Goal: Task Accomplishment & Management: Manage account settings

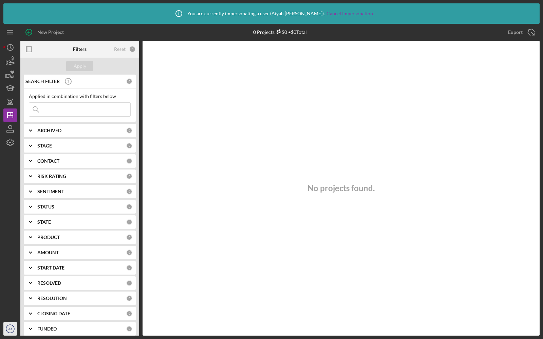
click at [8, 329] on text "AJ" at bounding box center [10, 329] width 4 height 4
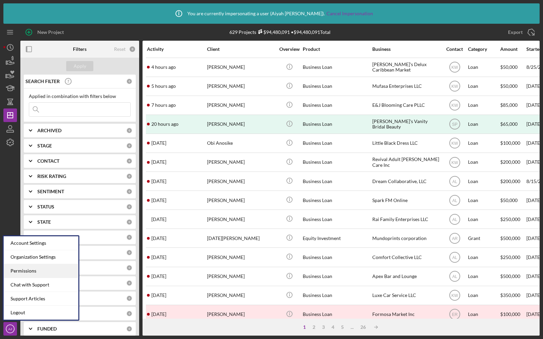
click at [17, 270] on div "Permissions" at bounding box center [41, 271] width 75 height 14
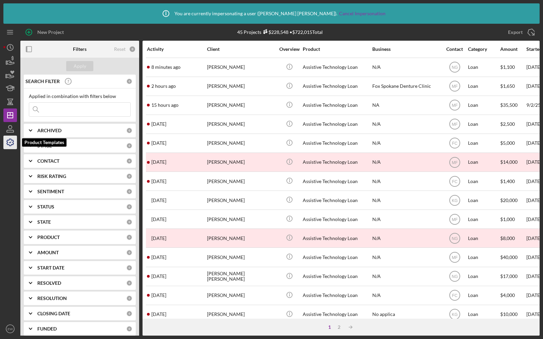
click at [13, 140] on icon "button" at bounding box center [10, 142] width 17 height 17
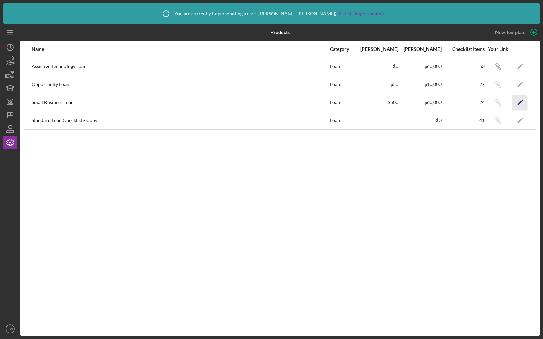
click at [520, 99] on icon "Icon/Edit" at bounding box center [519, 102] width 15 height 15
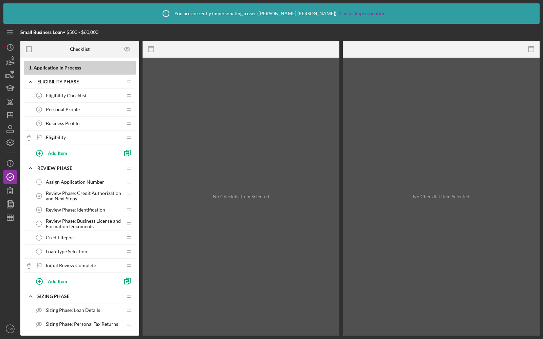
click at [75, 94] on span "Eligibility Checklist" at bounding box center [66, 95] width 41 height 5
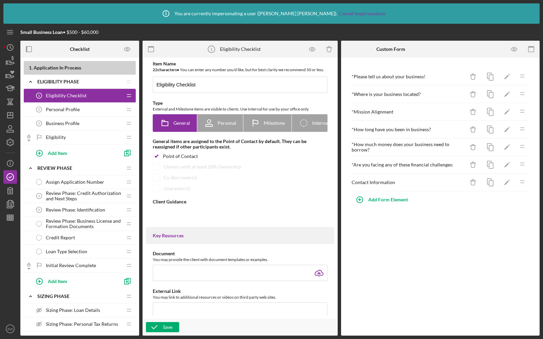
type textarea "<div><strong>Welcome! We are excited to work with you and your business.&nbsp;<…"
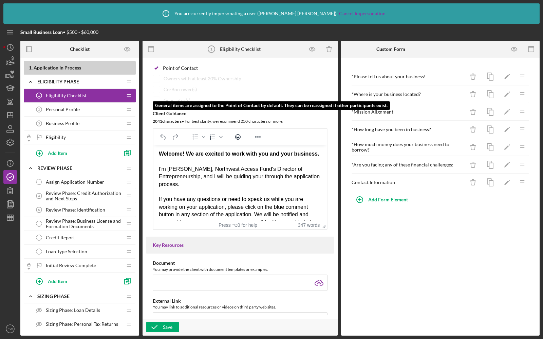
scroll to position [90, 0]
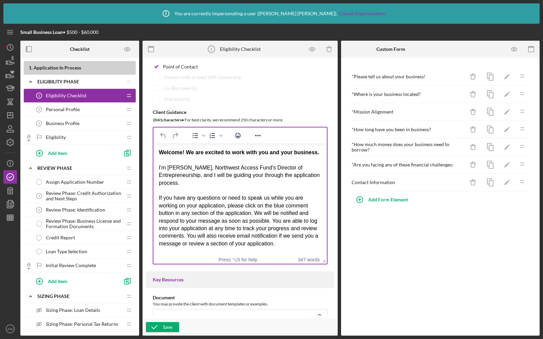
drag, startPoint x: 323, startPoint y: 231, endPoint x: 322, endPoint y: 269, distance: 38.0
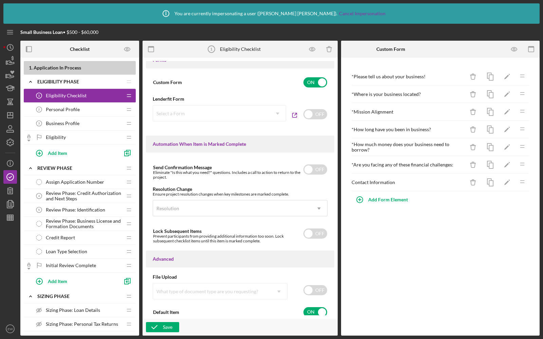
scroll to position [411, 0]
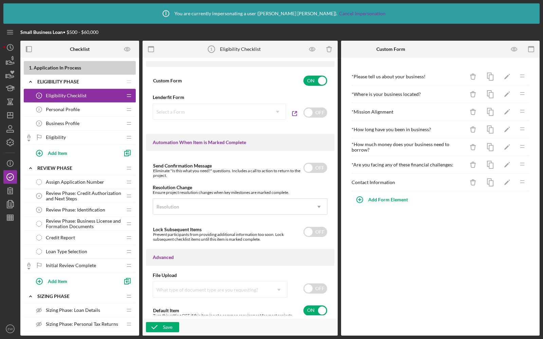
click at [72, 136] on div "Eligibility Eligibility" at bounding box center [77, 138] width 90 height 14
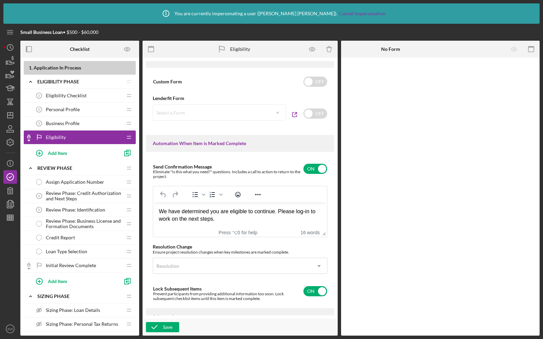
scroll to position [374, 0]
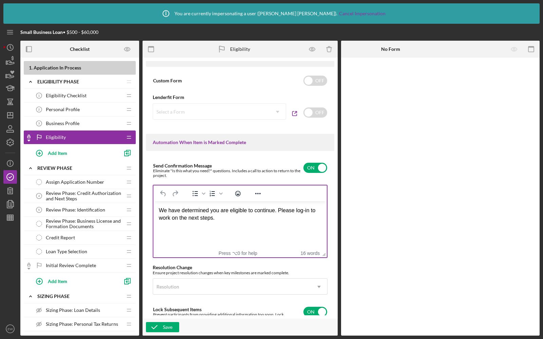
drag, startPoint x: 320, startPoint y: 237, endPoint x: 321, endPoint y: 260, distance: 23.8
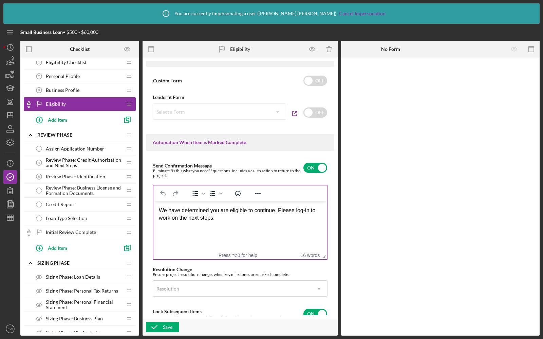
scroll to position [0, 0]
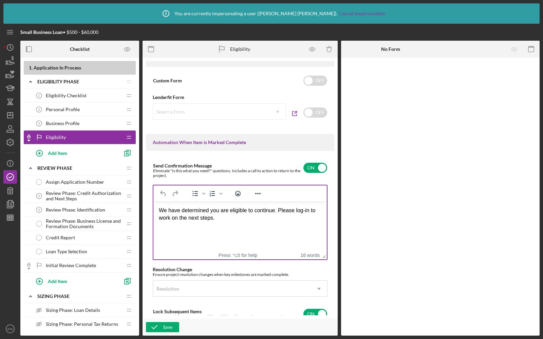
click at [66, 199] on span "Review Phase: Credit Authorization and Next Steps" at bounding box center [84, 196] width 76 height 11
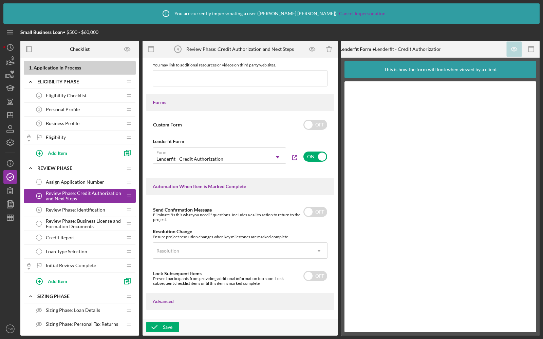
scroll to position [384, 0]
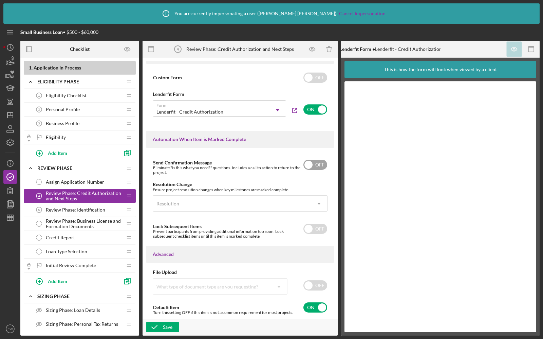
click at [313, 165] on input "checkbox" at bounding box center [315, 165] width 24 height 10
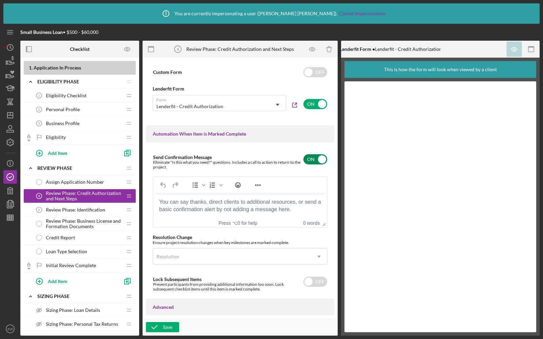
scroll to position [0, 0]
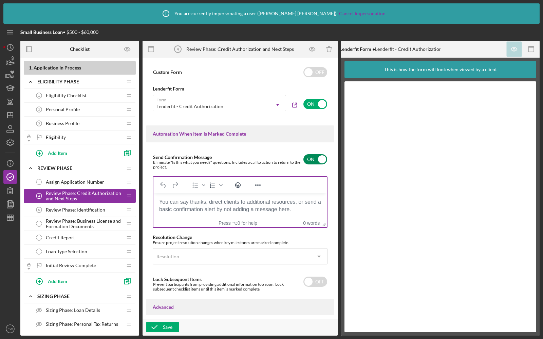
click at [192, 201] on body "Rich Text Area. Press ALT-0 for help." at bounding box center [240, 201] width 162 height 7
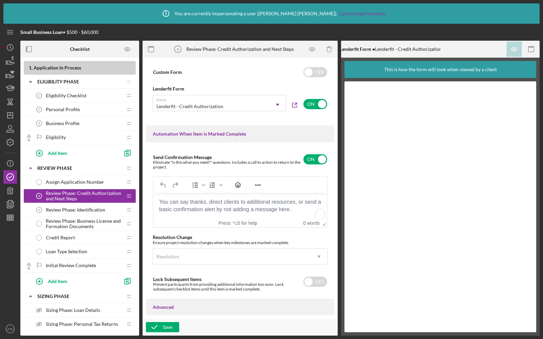
scroll to position [384, 0]
click at [309, 161] on input "checkbox" at bounding box center [315, 159] width 24 height 10
checkbox input "false"
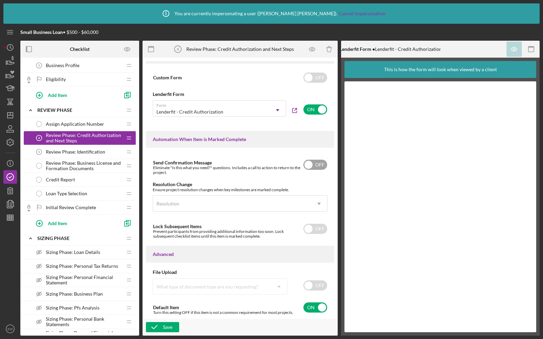
scroll to position [52, 0]
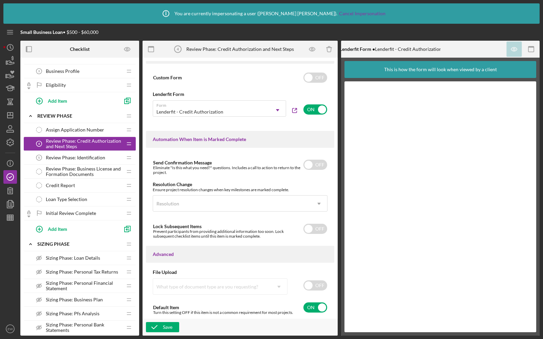
click at [76, 151] on div "Review Phase: Identification 5 Review Phase: Identification" at bounding box center [77, 158] width 90 height 14
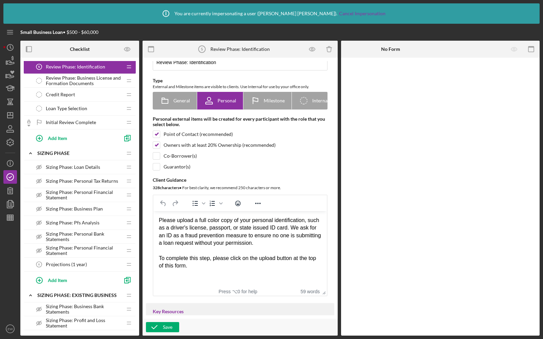
scroll to position [179, 0]
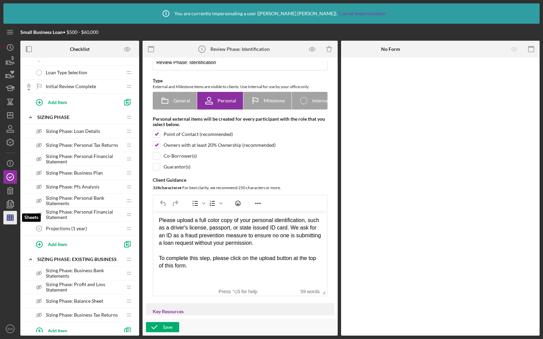
click at [10, 216] on icon "button" at bounding box center [10, 217] width 17 height 17
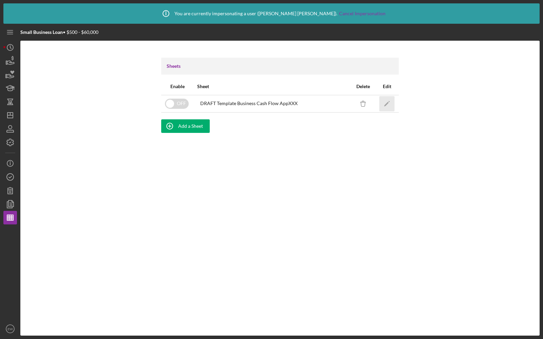
click at [387, 102] on icon "Icon/Edit" at bounding box center [386, 103] width 15 height 15
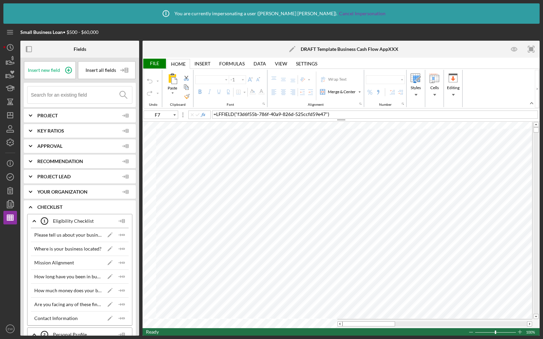
type input "Arial"
type input "10"
click at [8, 221] on icon "button" at bounding box center [10, 217] width 17 height 17
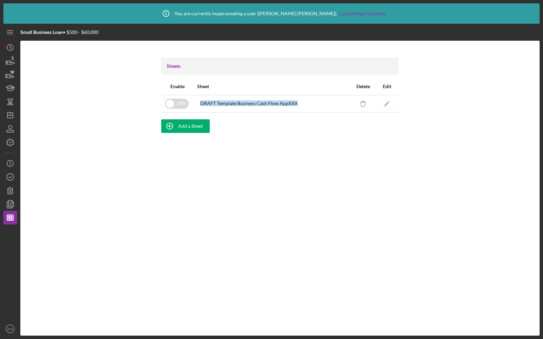
drag, startPoint x: 198, startPoint y: 103, endPoint x: 302, endPoint y: 105, distance: 103.1
click at [302, 105] on div "DRAFT Template Business Cash Flow AppXXX" at bounding box center [272, 103] width 151 height 17
click at [254, 78] on div "Sheet" at bounding box center [272, 86] width 157 height 16
click at [386, 100] on icon "Icon/Edit" at bounding box center [386, 103] width 15 height 15
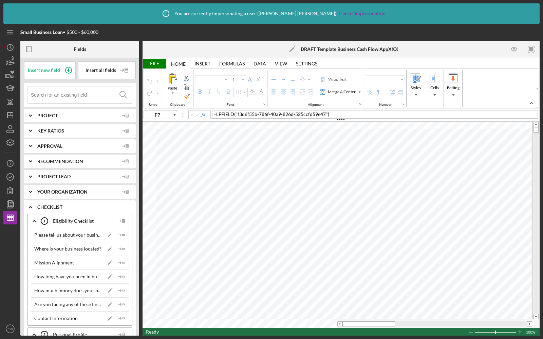
type input "Arial"
type input "10"
click at [154, 65] on div "File" at bounding box center [153, 64] width 23 height 10
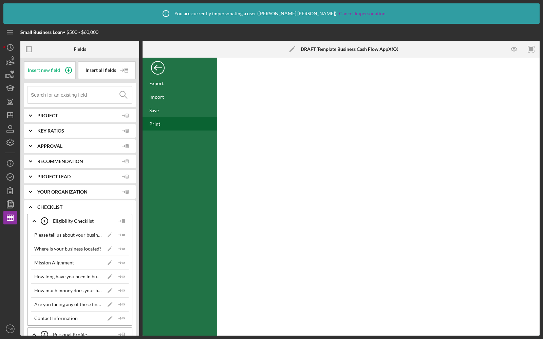
click at [152, 121] on div "Print" at bounding box center [154, 124] width 11 height 6
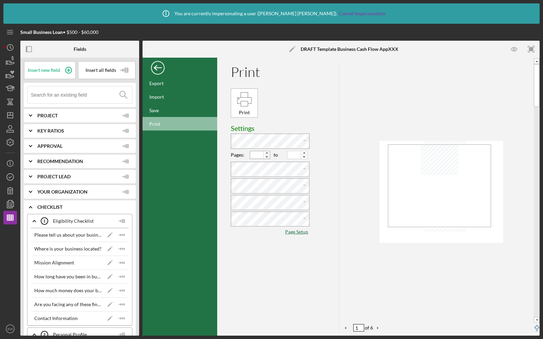
click at [258, 155] on input "" at bounding box center [257, 154] width 14 height 7
click at [293, 154] on input "" at bounding box center [294, 154] width 14 height 7
click at [258, 154] on input "" at bounding box center [257, 154] width 14 height 7
click at [157, 67] on div "Back" at bounding box center [158, 66] width 14 height 14
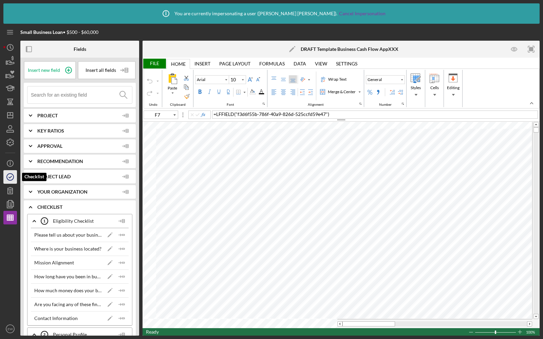
click at [12, 178] on icon "button" at bounding box center [10, 177] width 17 height 17
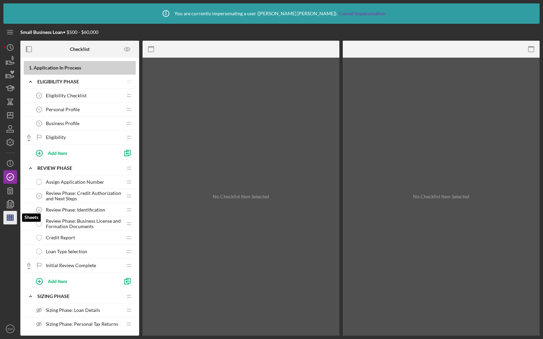
click at [9, 219] on line "button" at bounding box center [10, 219] width 6 height 0
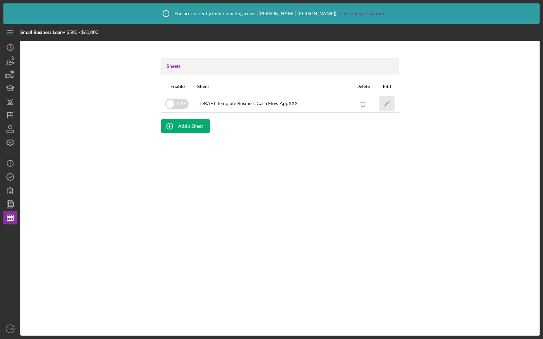
click at [389, 102] on icon "Icon/Edit" at bounding box center [386, 103] width 15 height 15
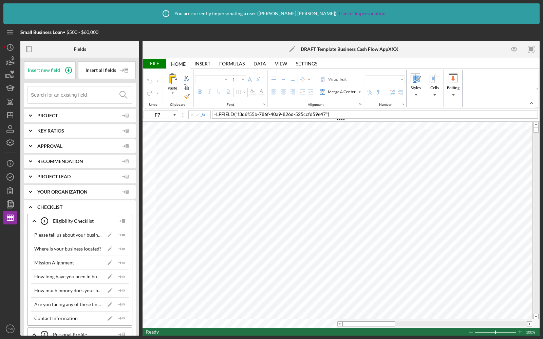
type input "Arial"
type input "10"
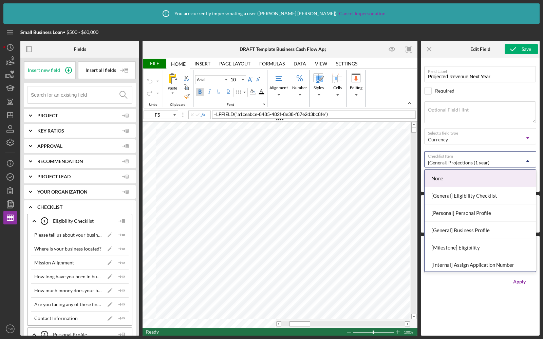
click at [445, 160] on div "[General] Projections (1 year)" at bounding box center [458, 162] width 61 height 5
click at [429, 50] on icon "Icon/Menu Close" at bounding box center [429, 49] width 15 height 15
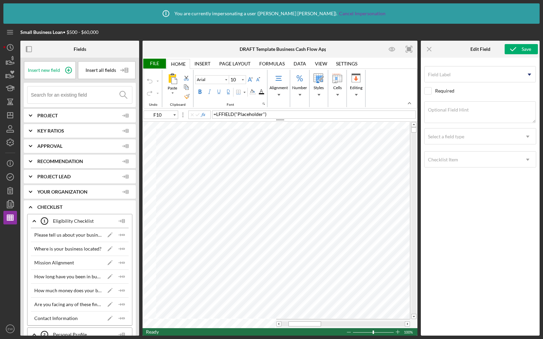
type input "F5"
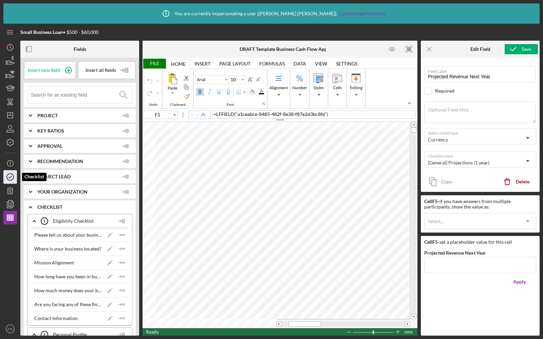
click at [5, 176] on icon "button" at bounding box center [10, 177] width 17 height 17
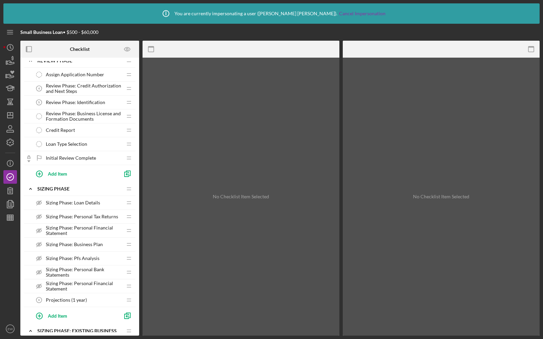
scroll to position [141, 0]
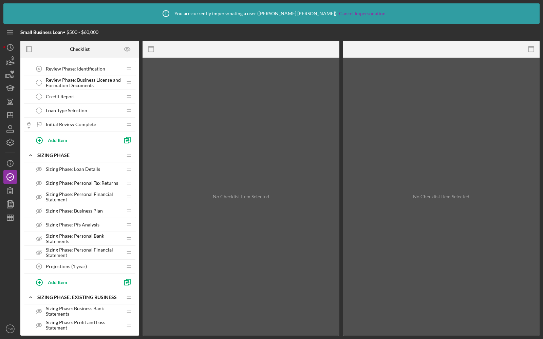
click at [63, 264] on span "Projections (1 year)" at bounding box center [66, 266] width 41 height 5
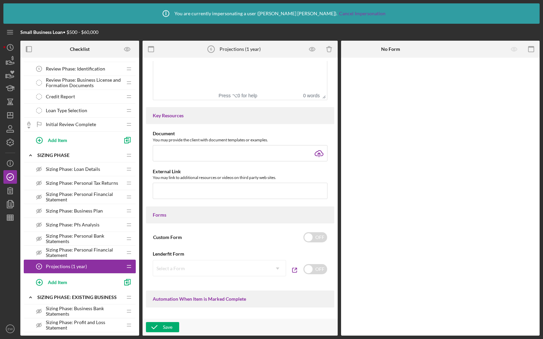
scroll to position [226, 0]
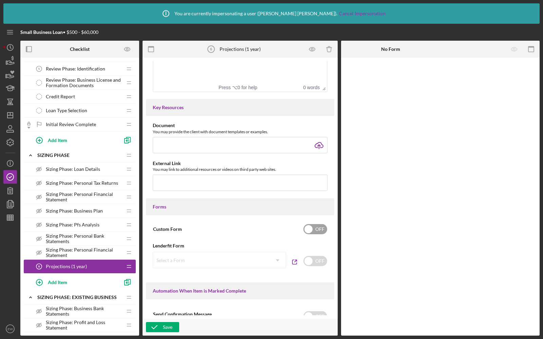
click at [313, 234] on input "checkbox" at bounding box center [315, 229] width 24 height 10
checkbox input "true"
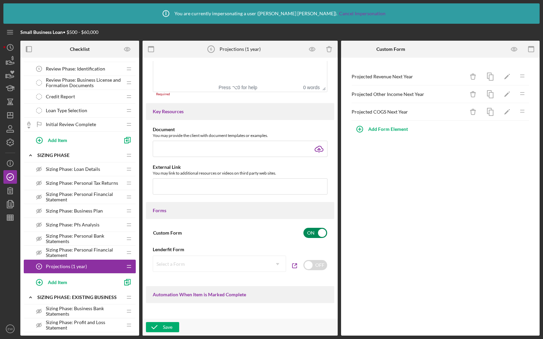
scroll to position [424, 0]
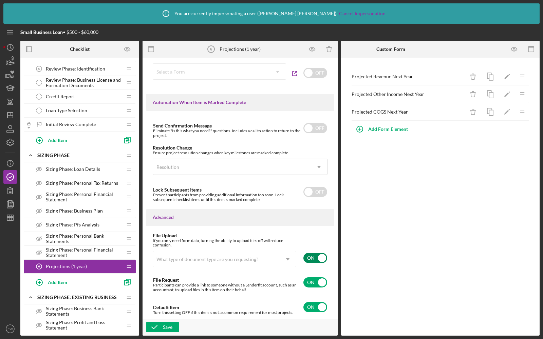
click at [306, 261] on input "checkbox" at bounding box center [315, 258] width 24 height 10
checkbox input "false"
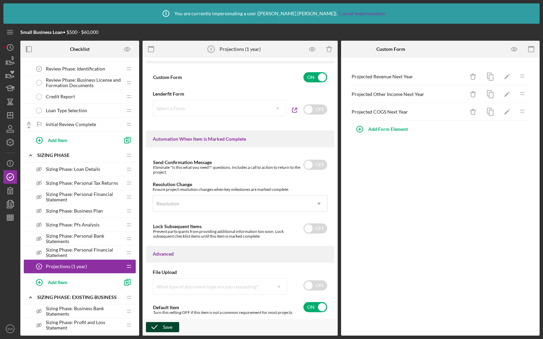
click at [160, 323] on icon "button" at bounding box center [154, 327] width 17 height 17
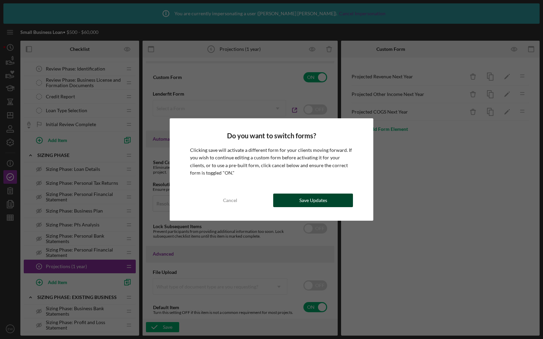
click at [315, 202] on div "Save Updates" at bounding box center [313, 201] width 28 height 14
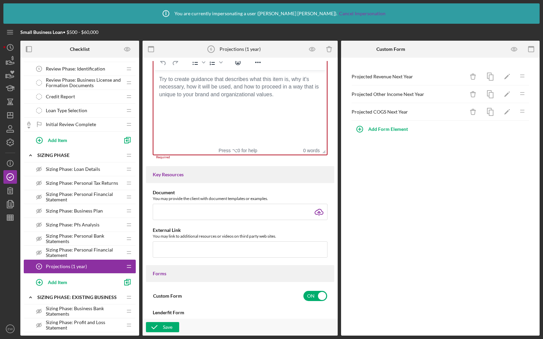
scroll to position [132, 0]
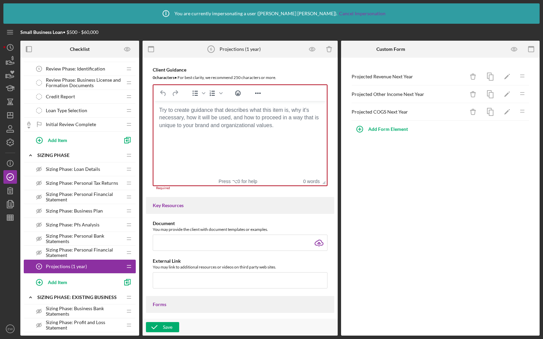
click at [255, 119] on html at bounding box center [239, 110] width 173 height 18
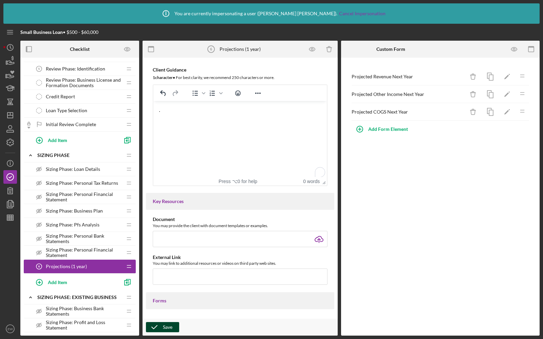
click at [153, 328] on icon "button" at bounding box center [154, 327] width 17 height 17
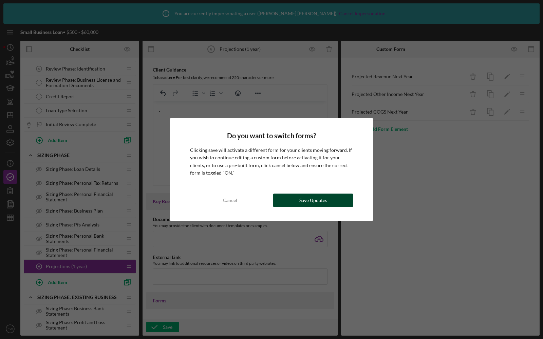
click at [325, 197] on div "Save Updates" at bounding box center [313, 201] width 28 height 14
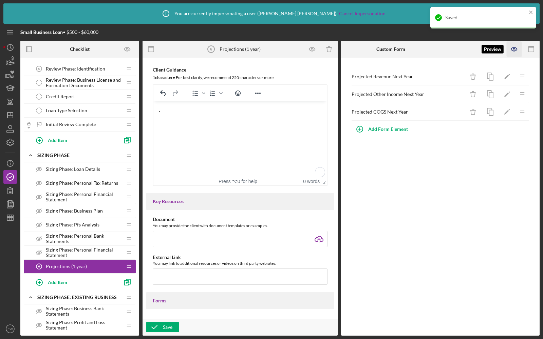
click at [513, 47] on icon "button" at bounding box center [514, 49] width 6 height 4
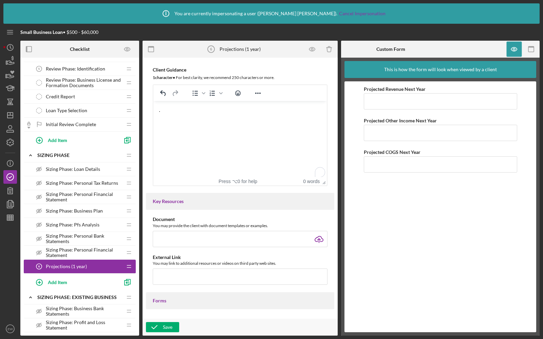
scroll to position [0, 0]
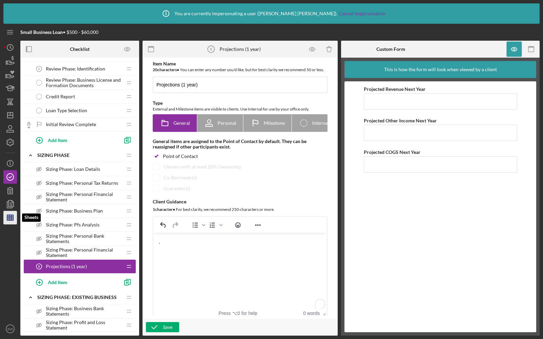
click at [9, 216] on line "button" at bounding box center [9, 217] width 0 height 5
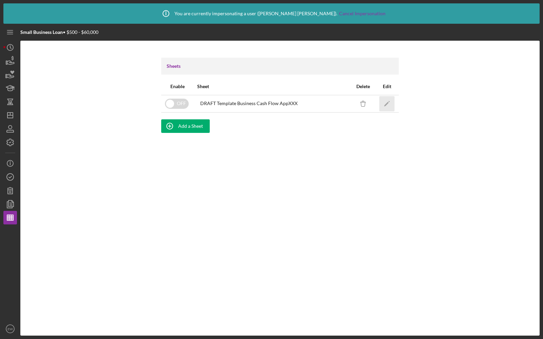
click at [386, 101] on icon "Icon/Edit" at bounding box center [386, 103] width 15 height 15
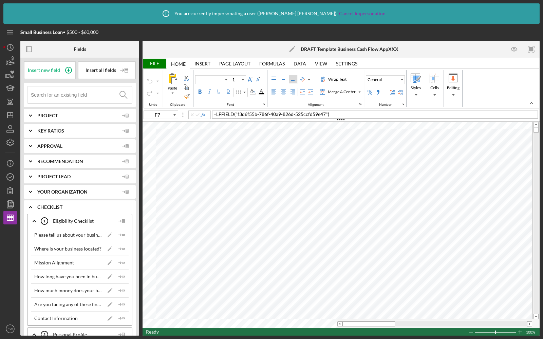
type input "Arial"
type input "10"
click at [13, 176] on circle "button" at bounding box center [10, 177] width 7 height 7
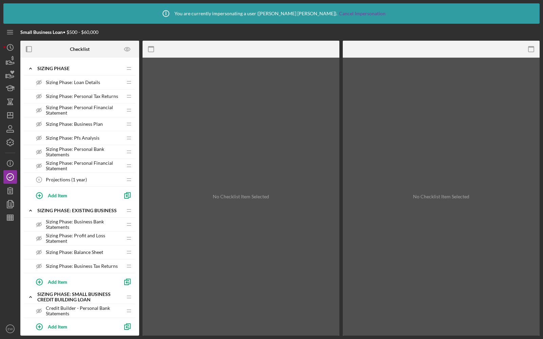
scroll to position [245, 0]
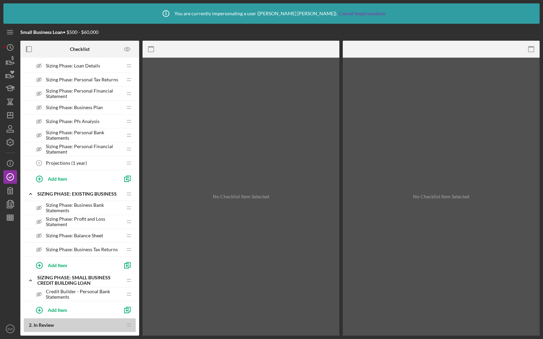
click at [66, 160] on span "Projections (1 year)" at bounding box center [66, 162] width 41 height 5
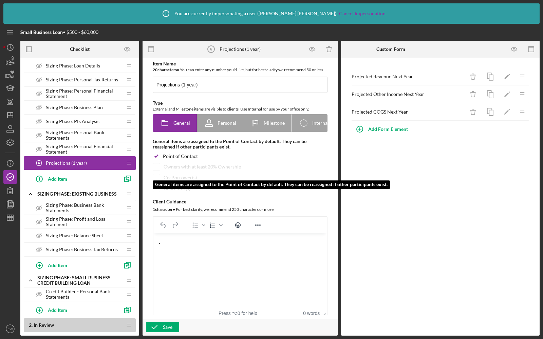
scroll to position [383, 0]
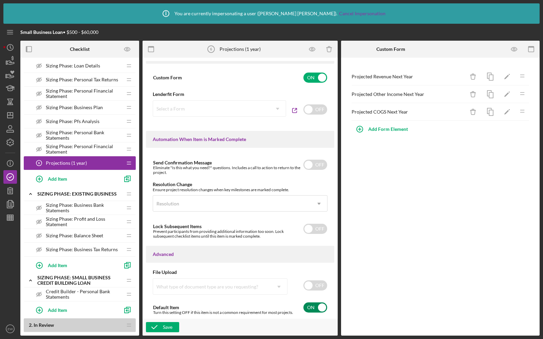
click at [309, 309] on input "checkbox" at bounding box center [315, 308] width 24 height 10
checkbox input "false"
click at [154, 330] on icon "button" at bounding box center [154, 327] width 17 height 17
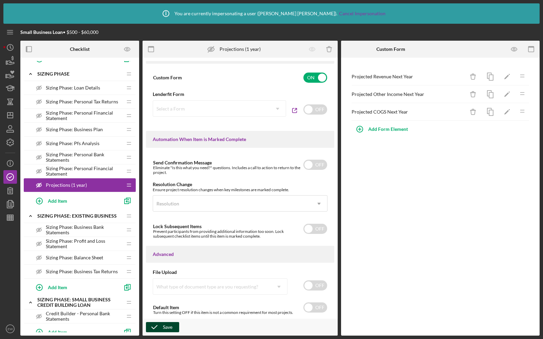
scroll to position [86, 0]
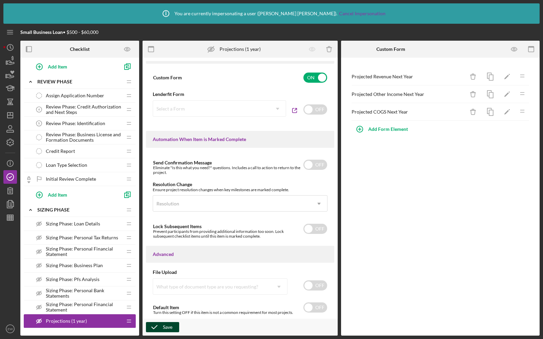
click at [51, 162] on span "Loan Type Selection" at bounding box center [66, 164] width 41 height 5
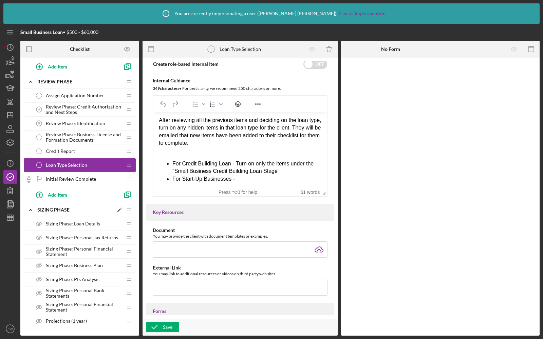
scroll to position [119, 0]
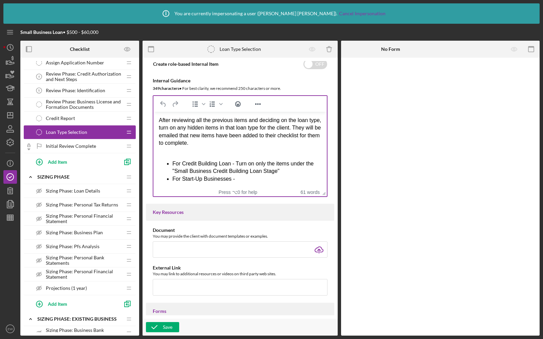
click at [250, 179] on li "For Start-Up Businesses -" at bounding box center [246, 178] width 149 height 7
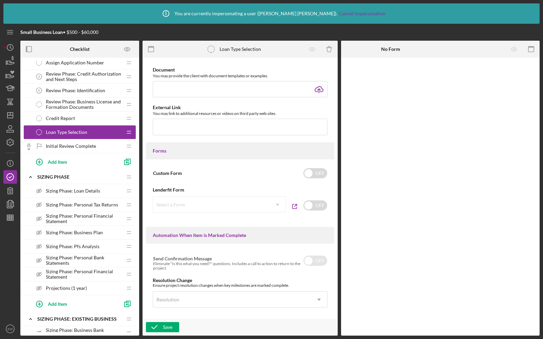
scroll to position [243, 0]
click at [309, 178] on input "checkbox" at bounding box center [315, 173] width 24 height 10
checkbox input "true"
click at [375, 78] on div "Add Form Element" at bounding box center [388, 77] width 40 height 14
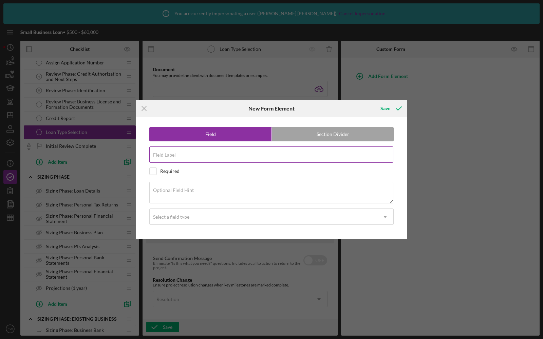
click at [244, 150] on div "Field Label" at bounding box center [271, 155] width 244 height 17
type input "Loan Type"
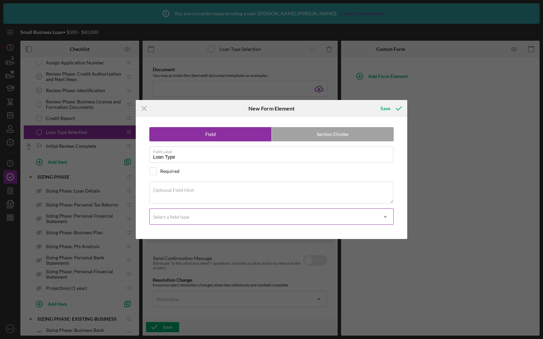
click at [204, 215] on div "Select a field type" at bounding box center [263, 217] width 227 height 16
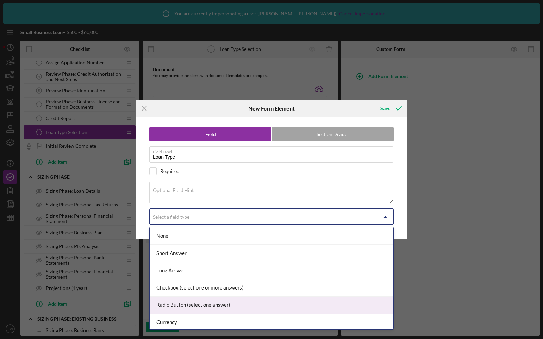
click at [177, 304] on div "Radio Button (select one answer)" at bounding box center [272, 305] width 244 height 17
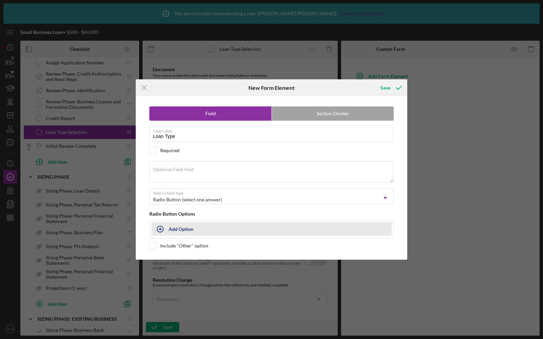
click at [174, 229] on div "Add Option" at bounding box center [181, 229] width 25 height 13
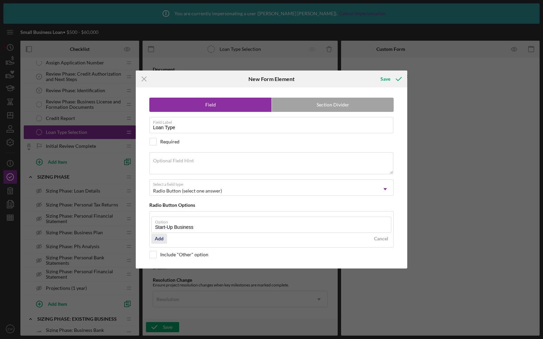
type input "Start-Up Business"
click at [162, 235] on div "Add" at bounding box center [159, 239] width 9 height 10
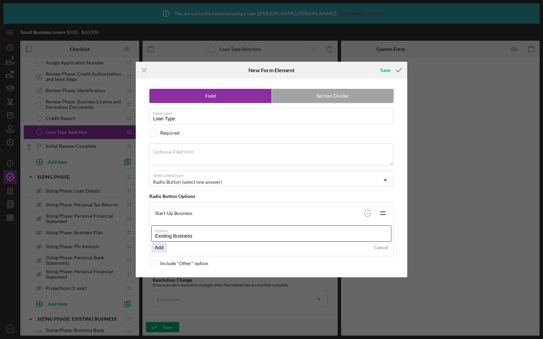
type input "Existing Business"
click at [156, 243] on div "Add" at bounding box center [159, 248] width 9 height 10
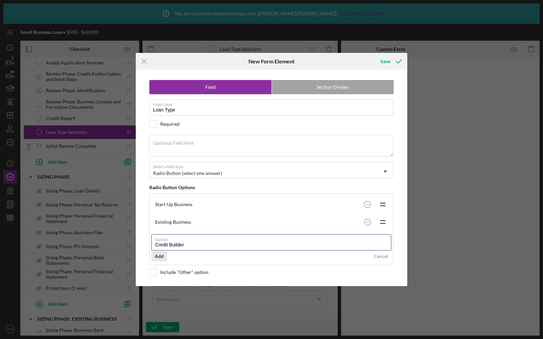
type input "Credit Builder"
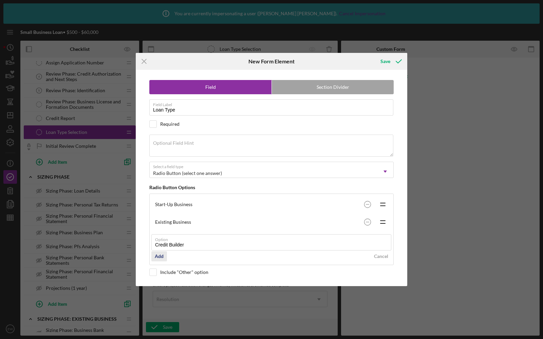
click at [160, 255] on div "Add" at bounding box center [159, 256] width 9 height 10
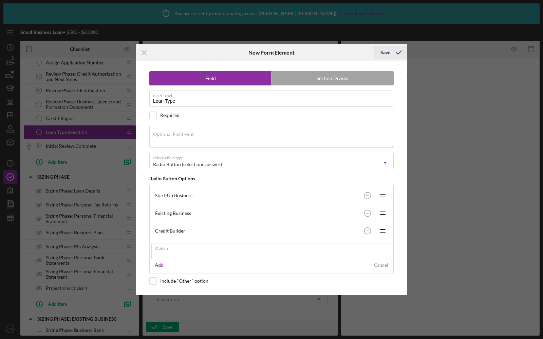
click at [394, 57] on icon "submit" at bounding box center [398, 52] width 17 height 17
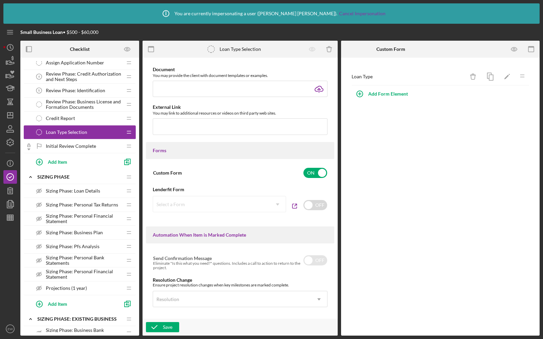
click at [64, 118] on span "Credit Report" at bounding box center [60, 118] width 29 height 5
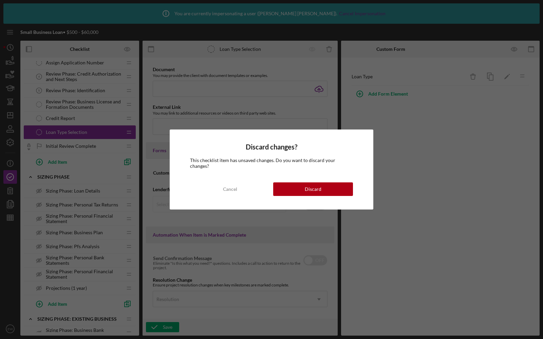
click at [221, 176] on div "Discard changes? This checklist item has unsaved changes. Do you want to discar…" at bounding box center [272, 170] width 204 height 80
click at [222, 184] on button "Cancel" at bounding box center [230, 189] width 80 height 14
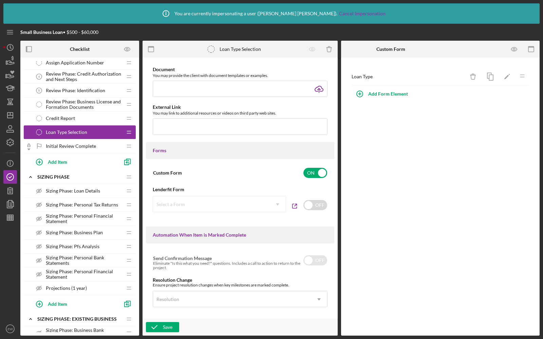
click at [86, 112] on div "Credit Report Credit Report" at bounding box center [77, 119] width 90 height 14
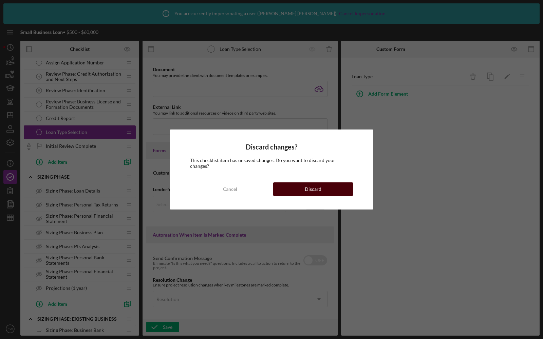
click at [325, 190] on button "Discard" at bounding box center [313, 189] width 80 height 14
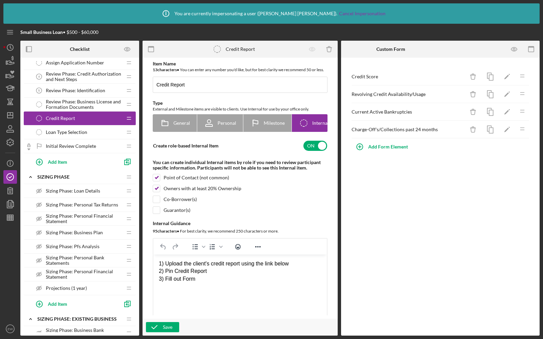
click at [62, 130] on span "Loan Type Selection" at bounding box center [66, 132] width 41 height 5
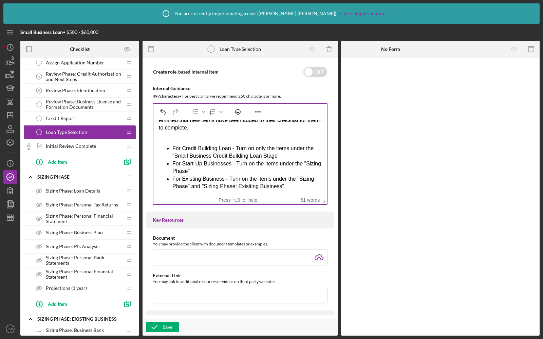
scroll to position [8, 0]
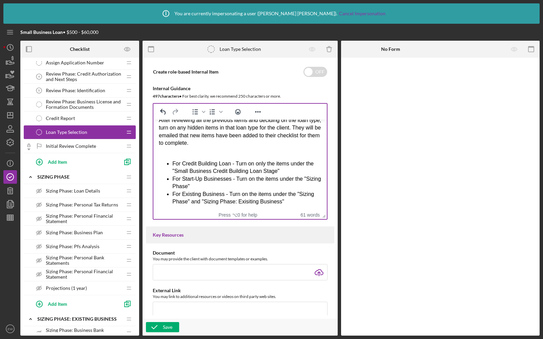
drag, startPoint x: 321, startPoint y: 208, endPoint x: 326, endPoint y: 223, distance: 16.0
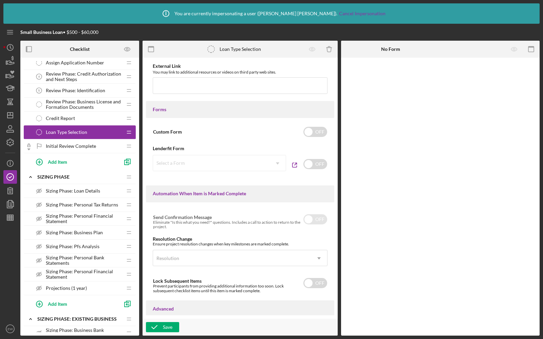
scroll to position [309, 0]
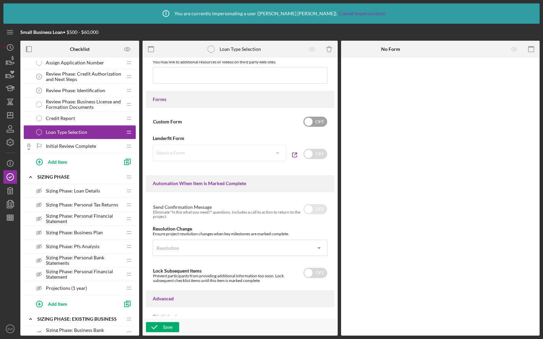
click at [311, 127] on input "checkbox" at bounding box center [315, 122] width 24 height 10
checkbox input "true"
click at [163, 327] on div "Save" at bounding box center [167, 327] width 9 height 10
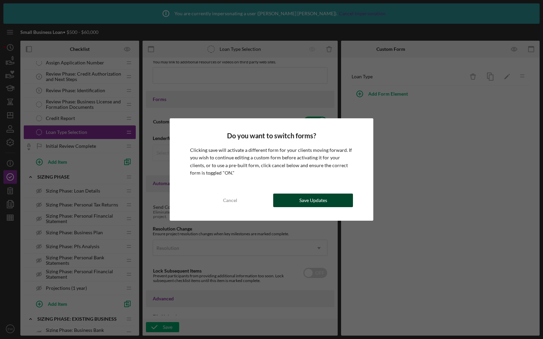
click at [330, 198] on button "Save Updates" at bounding box center [313, 201] width 80 height 14
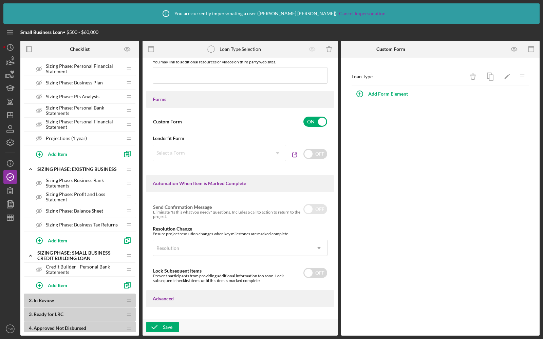
scroll to position [311, 0]
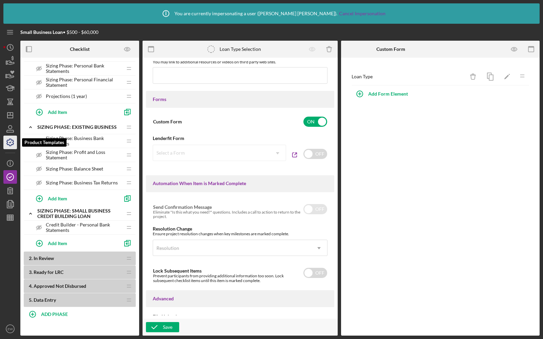
click at [10, 148] on icon "button" at bounding box center [10, 142] width 17 height 17
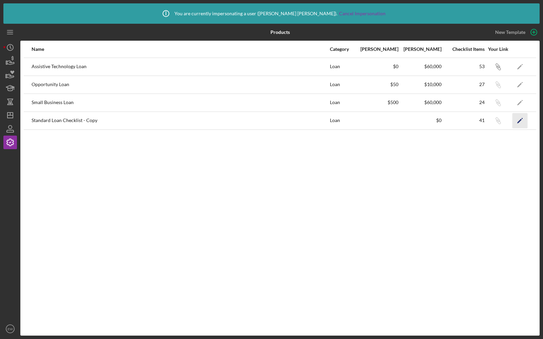
click at [520, 117] on icon "Icon/Edit" at bounding box center [519, 120] width 15 height 15
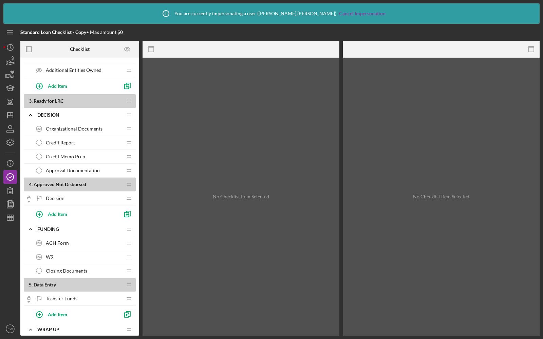
scroll to position [476, 0]
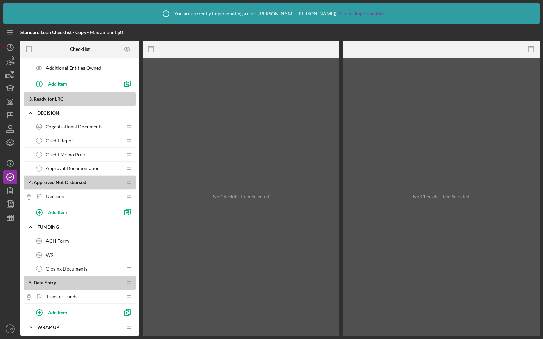
click at [47, 194] on span "Decision" at bounding box center [55, 196] width 19 height 5
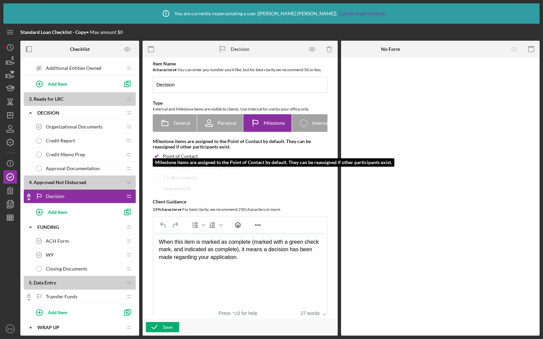
scroll to position [37, 0]
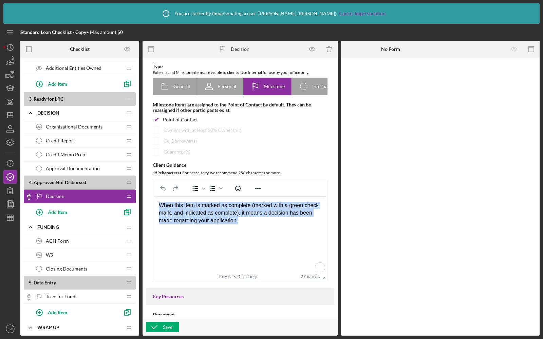
drag, startPoint x: 267, startPoint y: 221, endPoint x: 149, endPoint y: 203, distance: 119.4
click at [153, 203] on html "When this item is marked as complete (marked with a green check mark, and indic…" at bounding box center [239, 213] width 173 height 34
click at [286, 223] on div "When this item is marked as complete (marked with a green check mark, and indic…" at bounding box center [240, 213] width 162 height 23
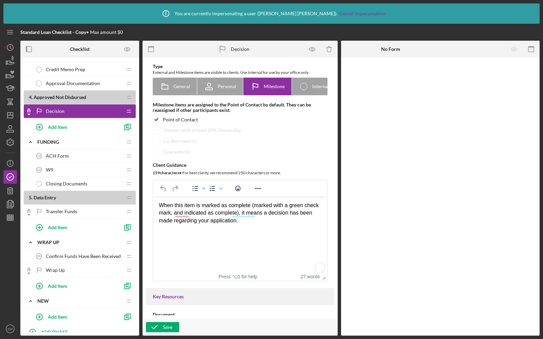
scroll to position [565, 0]
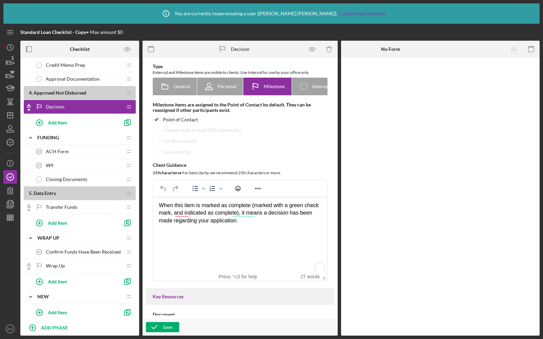
click at [48, 205] on span "Transfer Funds" at bounding box center [62, 207] width 32 height 5
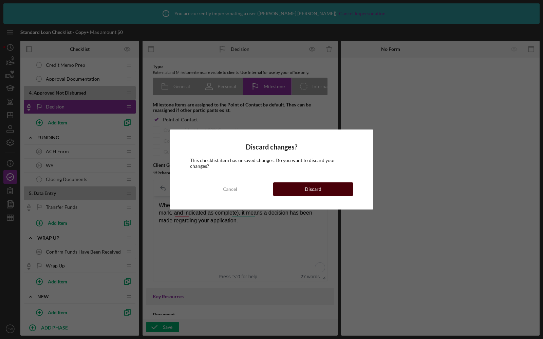
click at [306, 183] on div "Discard" at bounding box center [313, 189] width 17 height 14
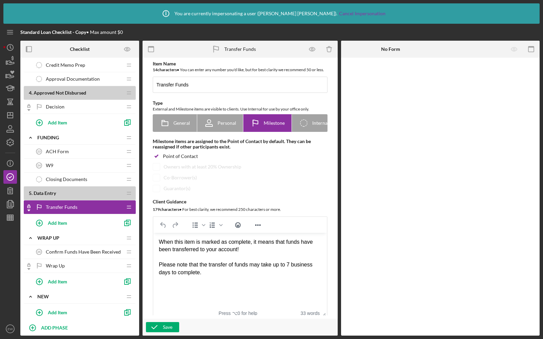
scroll to position [51, 0]
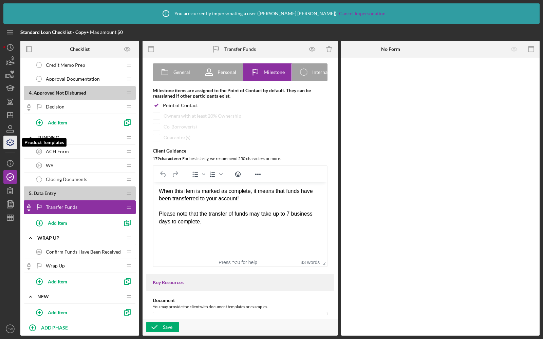
click at [10, 141] on icon "button" at bounding box center [10, 142] width 17 height 17
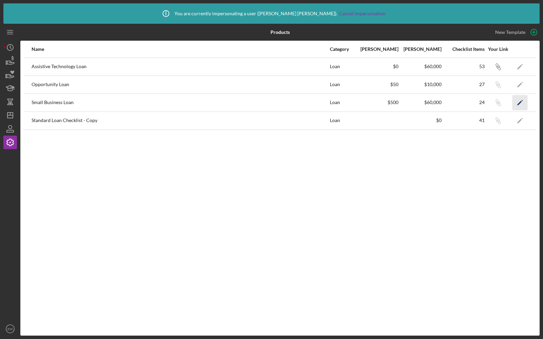
click at [516, 104] on icon "Icon/Edit" at bounding box center [519, 102] width 15 height 15
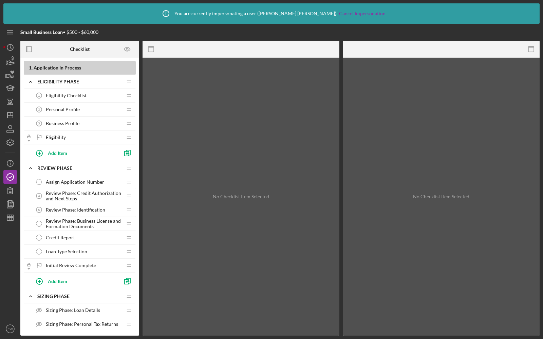
scroll to position [311, 0]
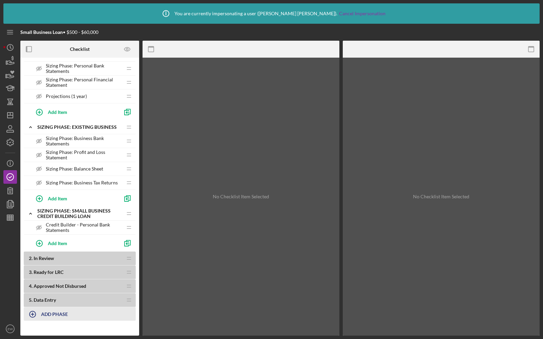
click at [32, 306] on icon "button" at bounding box center [32, 314] width 17 height 17
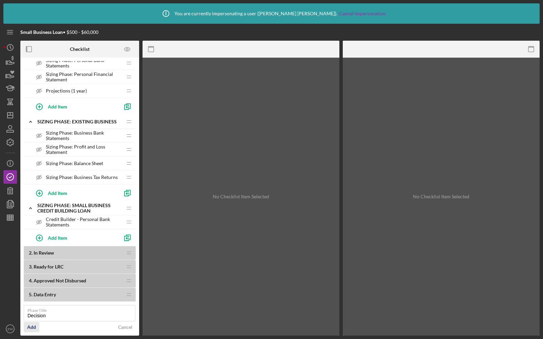
type input "Decision"
click at [35, 322] on div "Add" at bounding box center [31, 327] width 9 height 10
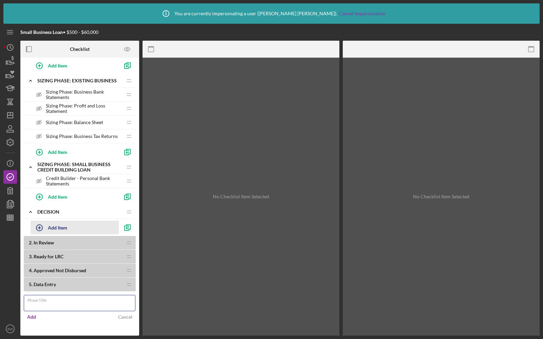
scroll to position [361, 0]
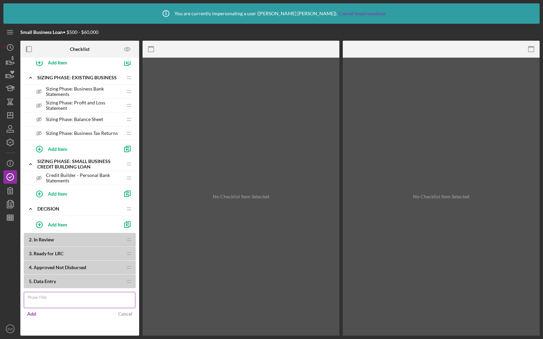
click at [51, 293] on div "Phase Title" at bounding box center [80, 300] width 112 height 17
click at [51, 293] on div "Phase Title Required" at bounding box center [80, 302] width 112 height 20
type input "Funding"
click at [35, 309] on div "Add" at bounding box center [31, 314] width 9 height 10
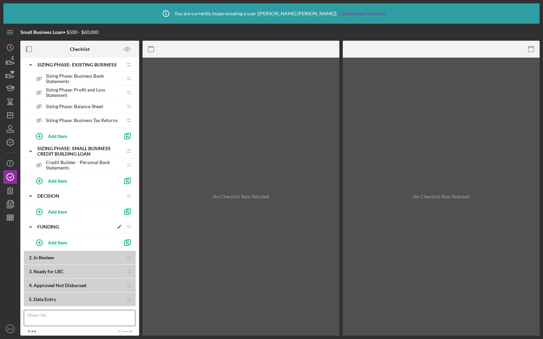
scroll to position [365, 0]
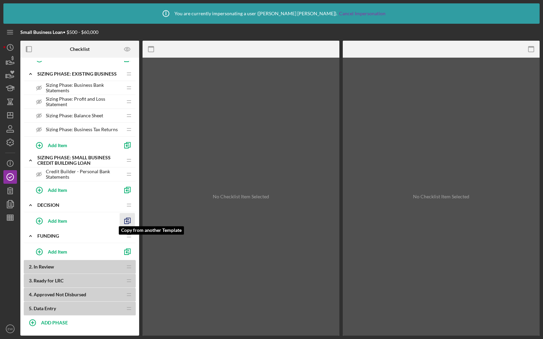
click at [126, 215] on icon "button" at bounding box center [127, 220] width 15 height 15
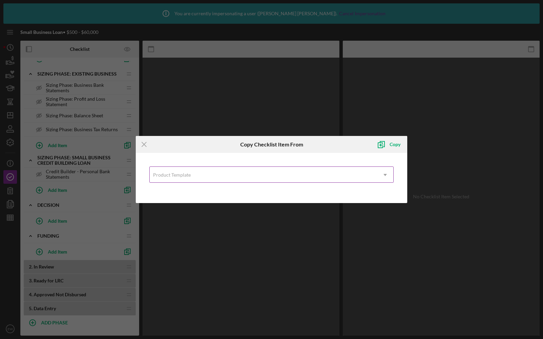
click at [174, 180] on div "Product Template" at bounding box center [263, 175] width 227 height 16
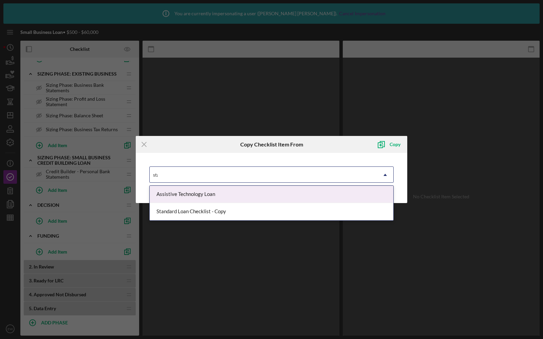
type input "[PERSON_NAME]"
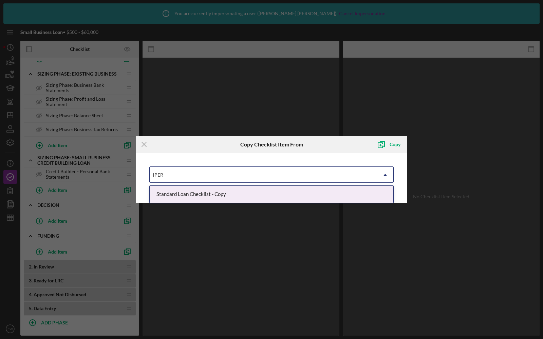
click at [187, 192] on div "Standard Loan Checklist - Copy" at bounding box center [272, 194] width 244 height 17
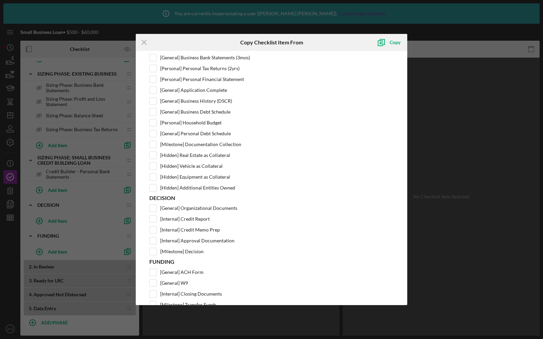
scroll to position [281, 0]
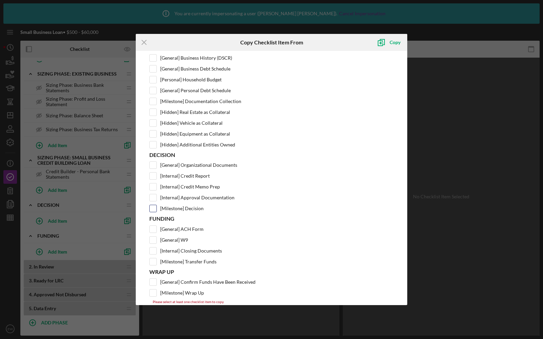
click at [153, 205] on input "[Milestone] Decision" at bounding box center [153, 208] width 7 height 7
checkbox input "true"
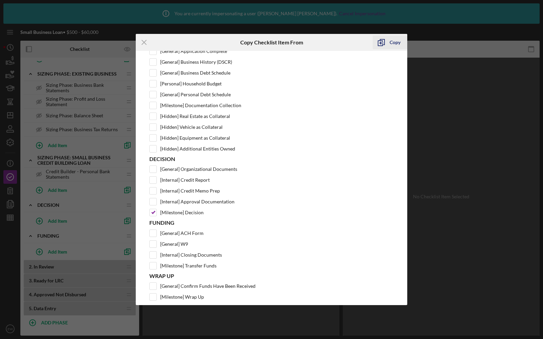
click at [385, 42] on icon "submit" at bounding box center [380, 42] width 17 height 17
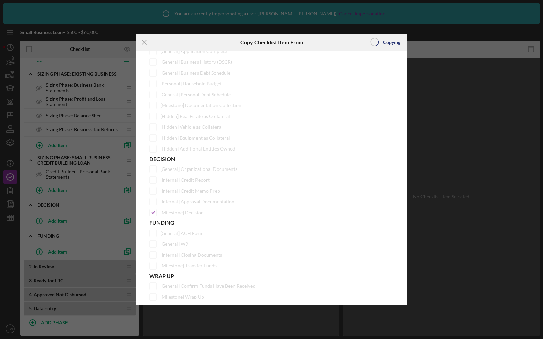
scroll to position [0, 0]
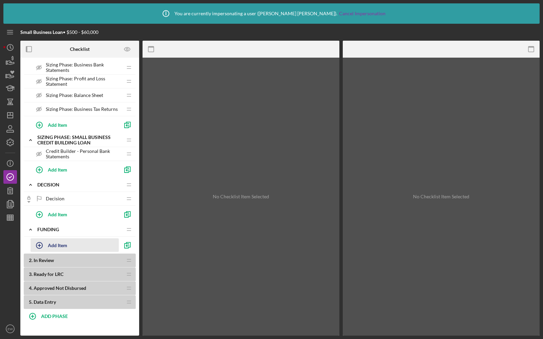
scroll to position [387, 0]
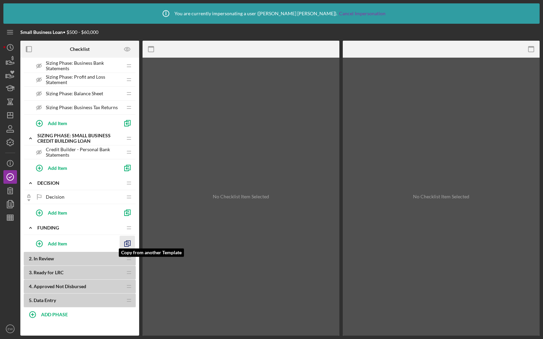
click at [124, 242] on polyline "button" at bounding box center [126, 244] width 4 height 5
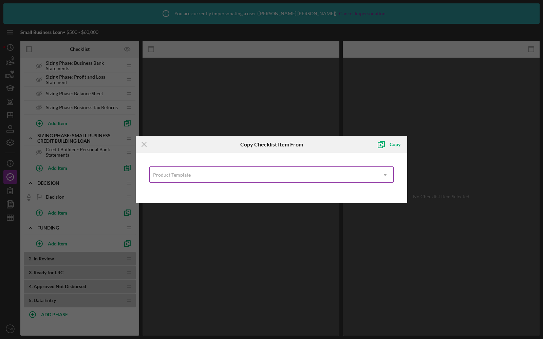
click at [153, 182] on div "Product Template" at bounding box center [263, 175] width 227 height 16
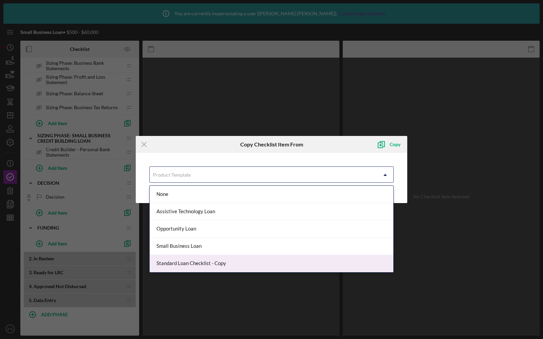
click at [175, 258] on div "Standard Loan Checklist - Copy" at bounding box center [272, 263] width 244 height 17
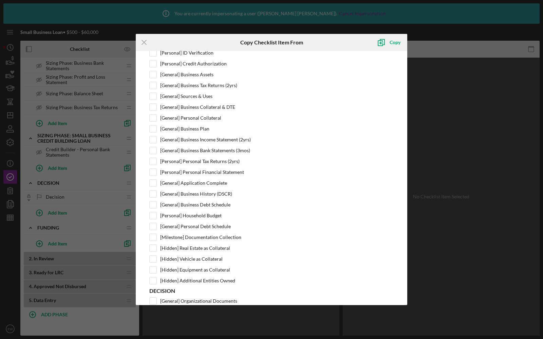
scroll to position [281, 0]
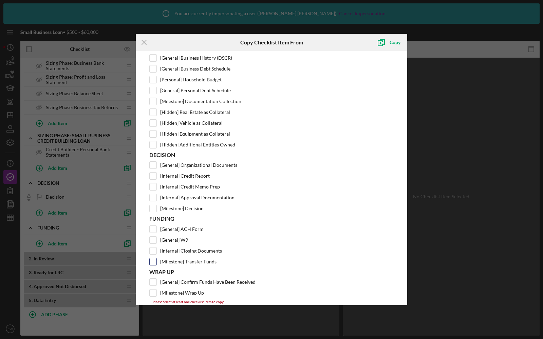
click at [152, 258] on input "[Milestone] Transfer Funds" at bounding box center [153, 261] width 7 height 7
checkbox input "true"
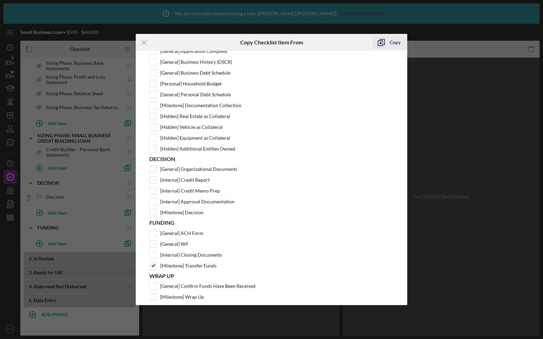
click at [382, 44] on polyline "submit" at bounding box center [380, 43] width 4 height 5
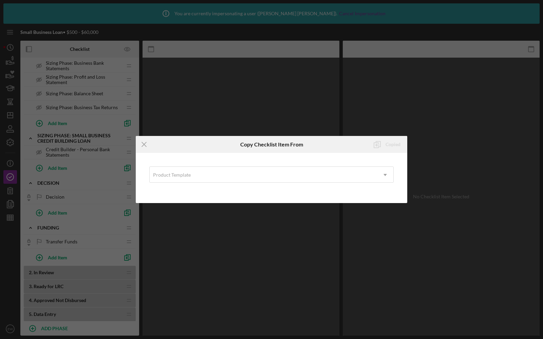
scroll to position [0, 0]
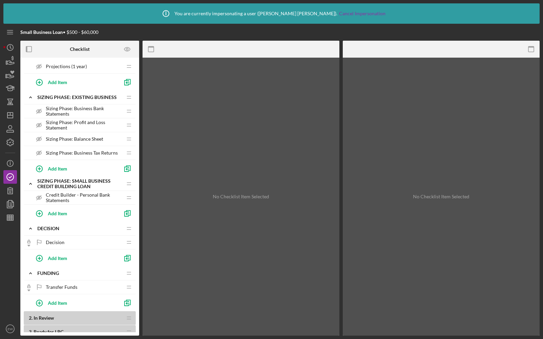
scroll to position [401, 0]
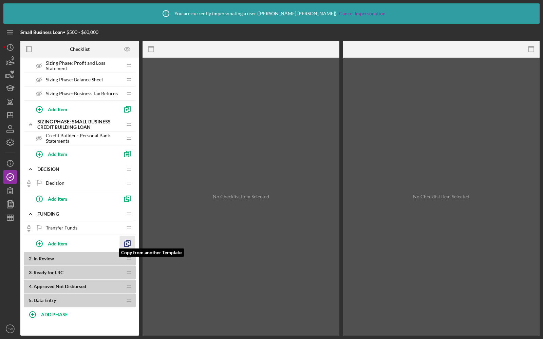
click at [129, 237] on icon "button" at bounding box center [127, 243] width 15 height 15
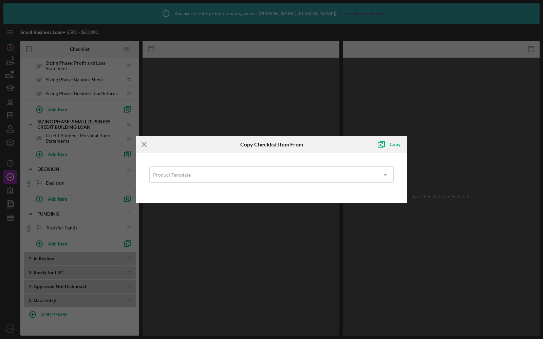
click at [141, 147] on icon "Icon/Menu Close" at bounding box center [144, 144] width 17 height 17
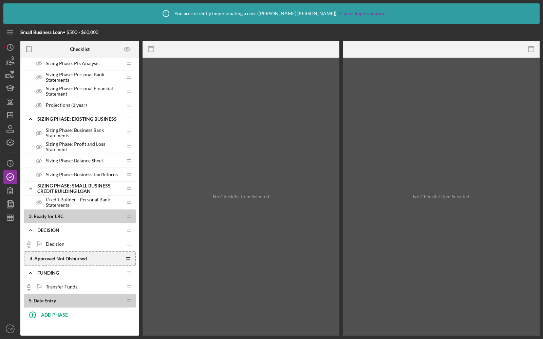
scroll to position [401, 0]
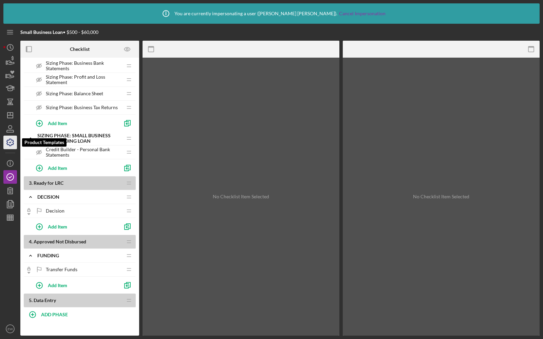
click at [10, 143] on icon "button" at bounding box center [10, 142] width 17 height 17
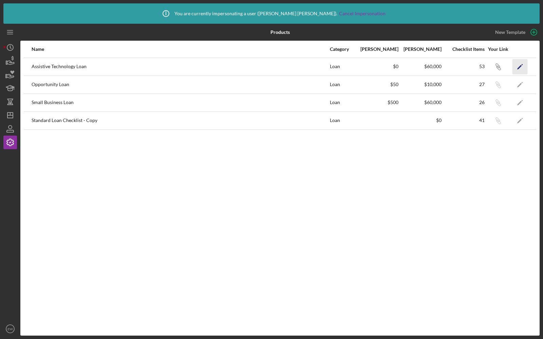
click at [522, 70] on icon "Icon/Edit" at bounding box center [519, 66] width 15 height 15
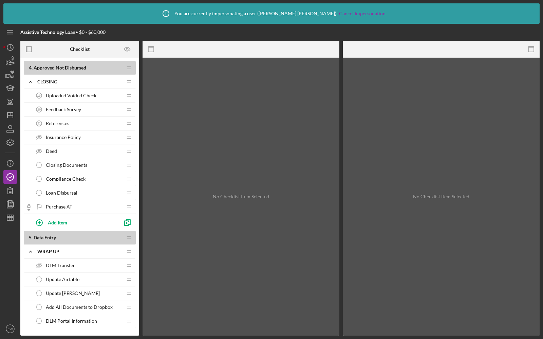
scroll to position [680, 0]
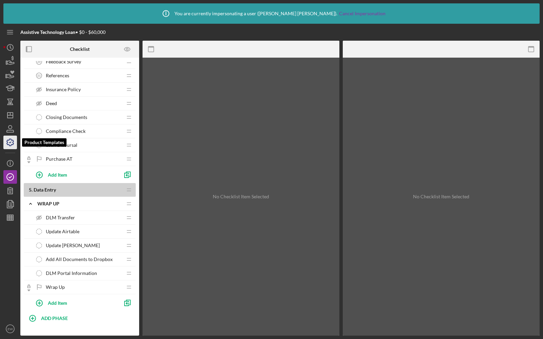
click at [10, 142] on icon "button" at bounding box center [10, 142] width 17 height 17
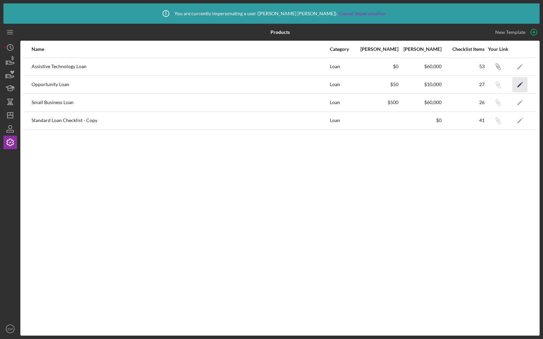
click at [519, 79] on icon "Icon/Edit" at bounding box center [519, 84] width 15 height 15
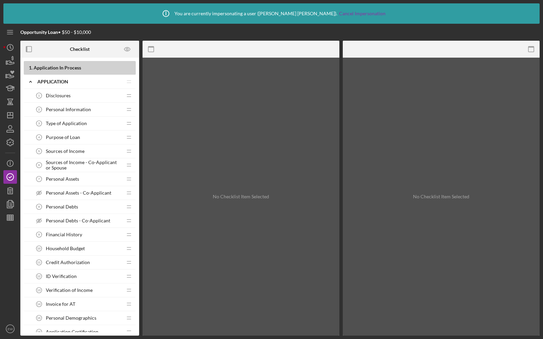
scroll to position [291, 0]
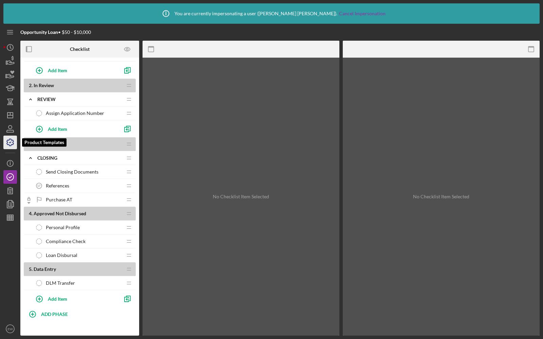
click at [13, 141] on icon "button" at bounding box center [10, 142] width 7 height 7
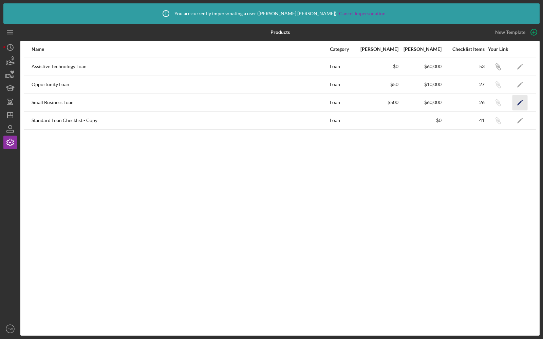
click at [520, 97] on icon "Icon/Edit" at bounding box center [519, 102] width 15 height 15
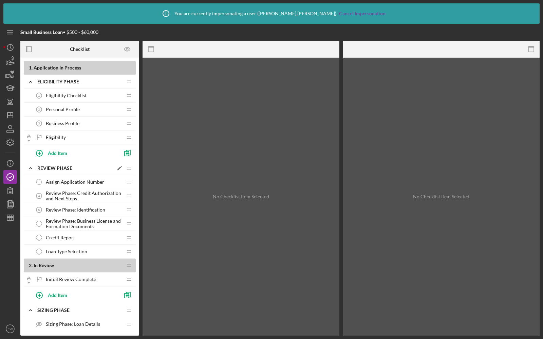
scroll to position [401, 0]
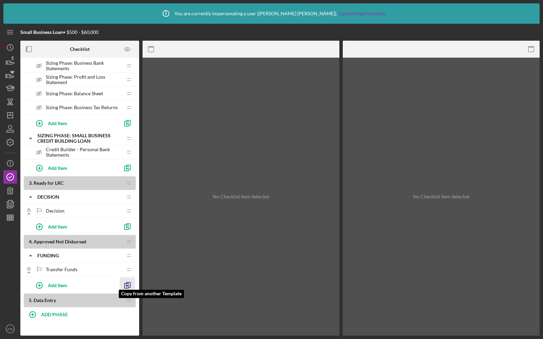
click at [127, 284] on polyline "button" at bounding box center [126, 286] width 4 height 5
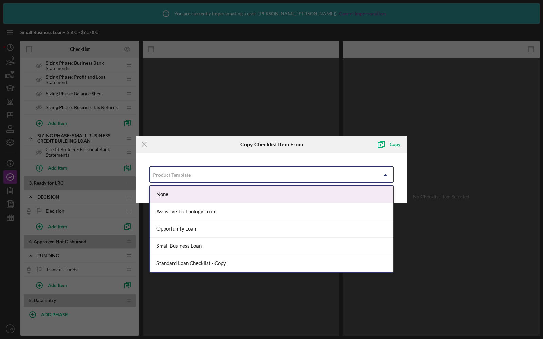
click at [200, 173] on div "Product Template" at bounding box center [263, 175] width 227 height 16
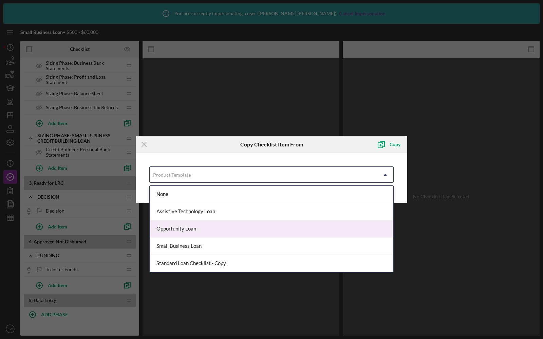
click at [178, 231] on div "Opportunity Loan" at bounding box center [272, 228] width 244 height 17
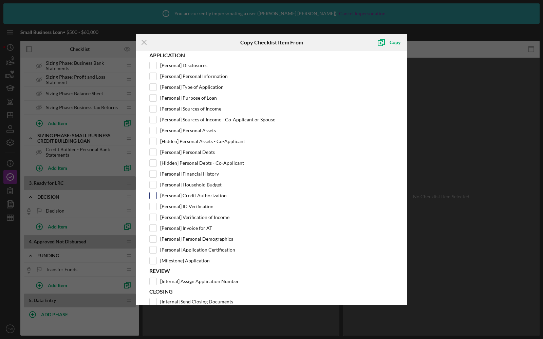
scroll to position [113, 0]
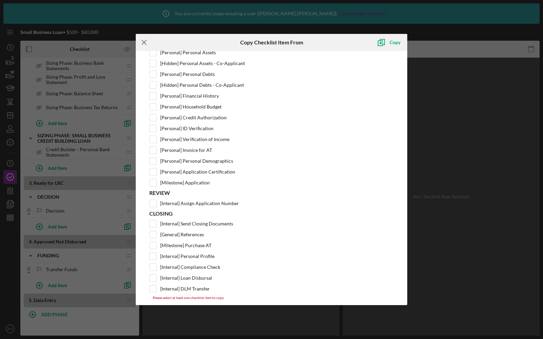
click at [144, 42] on line at bounding box center [144, 42] width 4 height 4
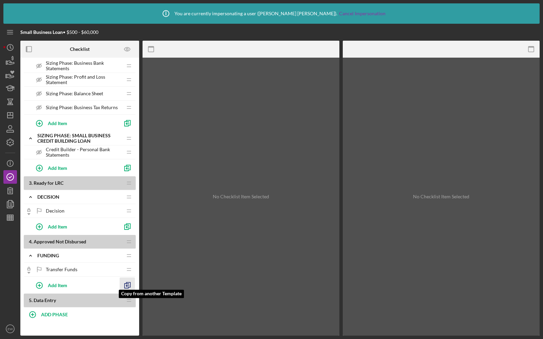
click at [129, 279] on icon "button" at bounding box center [127, 285] width 15 height 15
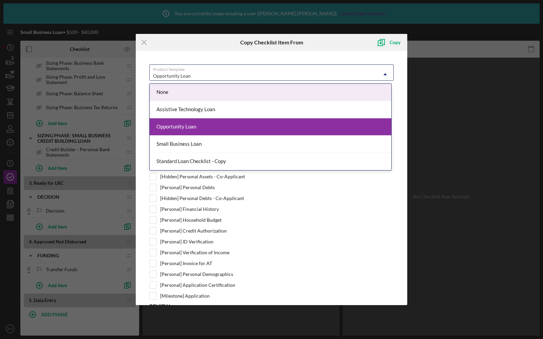
click at [185, 70] on div "Opportunity Loan" at bounding box center [263, 76] width 227 height 16
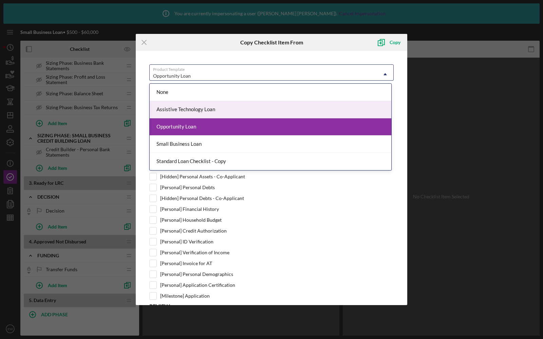
click at [189, 112] on div "Assistive Technology Loan" at bounding box center [271, 109] width 242 height 17
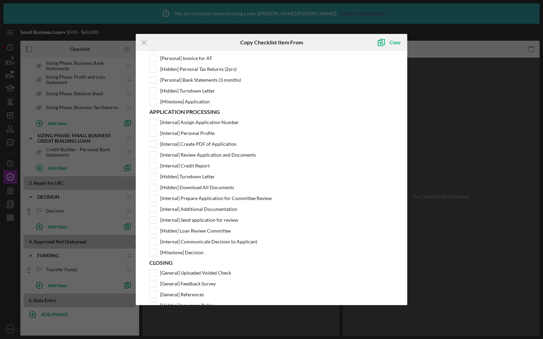
scroll to position [398, 0]
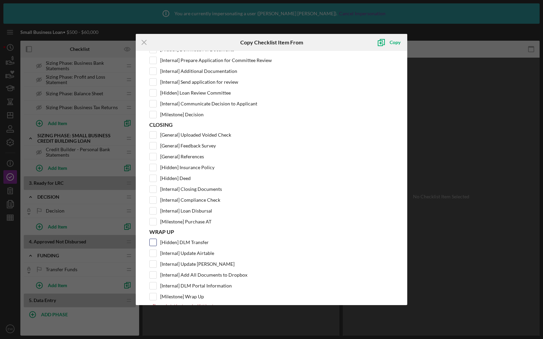
click at [153, 239] on input "[Hidden] DLM Transfer" at bounding box center [153, 242] width 7 height 7
checkbox input "true"
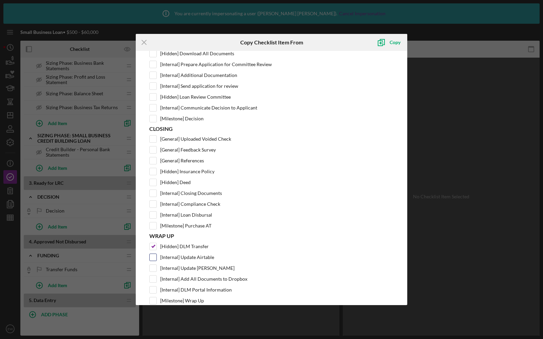
click at [154, 254] on input "[Internal] Update Airtable" at bounding box center [153, 257] width 7 height 7
checkbox input "true"
click at [155, 265] on input "[Internal] Update [PERSON_NAME]" at bounding box center [153, 268] width 7 height 7
checkbox input "true"
click at [155, 276] on input "[Internal] Add All Documents to Dropbox" at bounding box center [153, 279] width 7 height 7
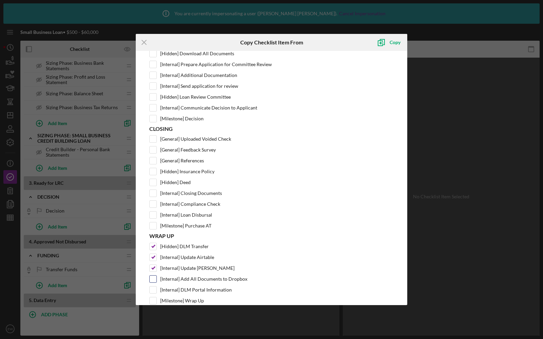
checkbox input "true"
click at [153, 287] on input "[Internal] DLM Portal Information" at bounding box center [153, 290] width 7 height 7
checkbox input "true"
click at [390, 44] on div "Copy" at bounding box center [394, 43] width 11 height 14
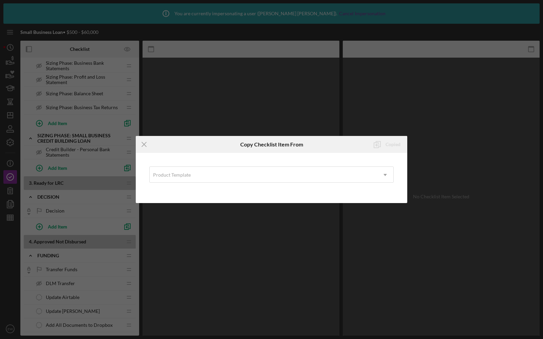
scroll to position [0, 0]
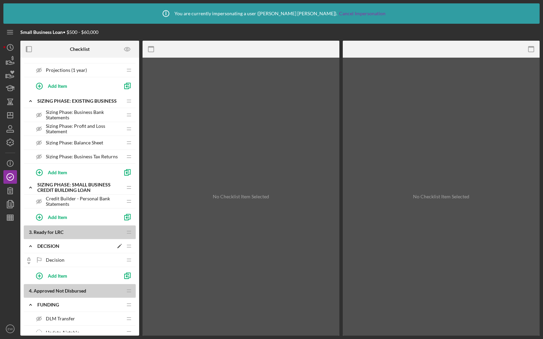
scroll to position [469, 0]
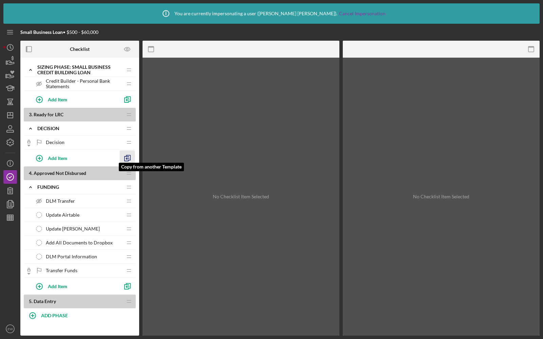
click at [128, 159] on line "button" at bounding box center [127, 159] width 3 height 0
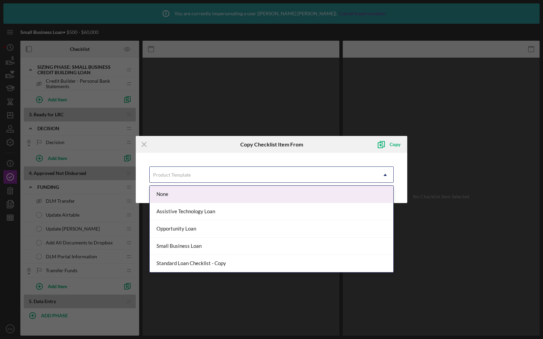
click at [192, 174] on div "Product Template" at bounding box center [263, 175] width 227 height 16
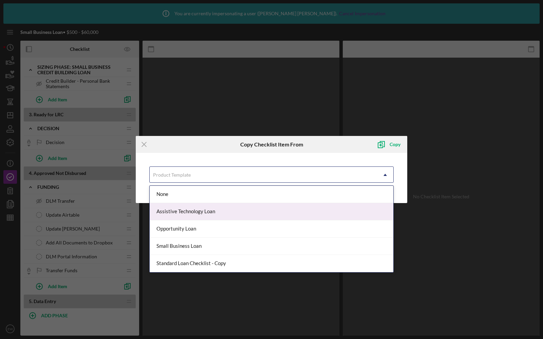
click at [193, 213] on div "Assistive Technology Loan" at bounding box center [272, 211] width 244 height 17
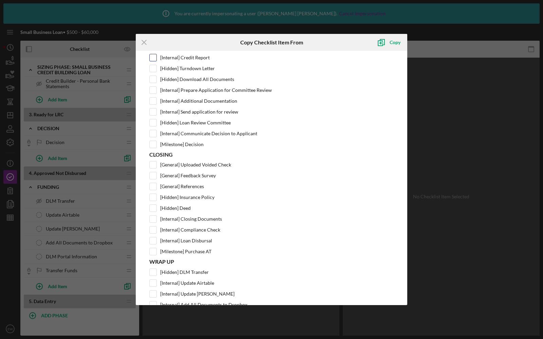
scroll to position [398, 0]
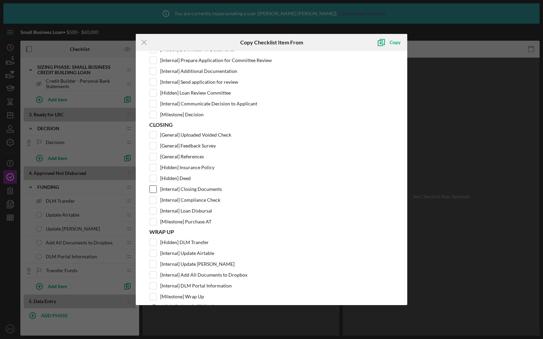
click at [153, 186] on input "[Internal] Closing Documents" at bounding box center [153, 189] width 7 height 7
checkbox input "true"
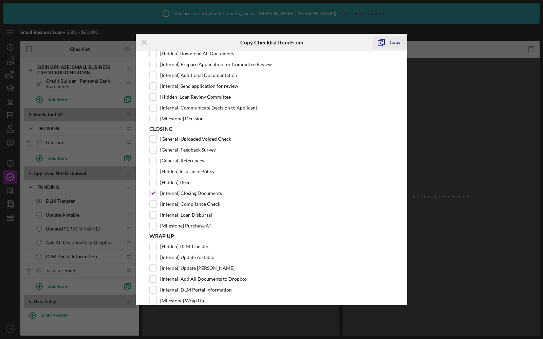
click at [389, 43] on div "Copy" at bounding box center [394, 43] width 11 height 14
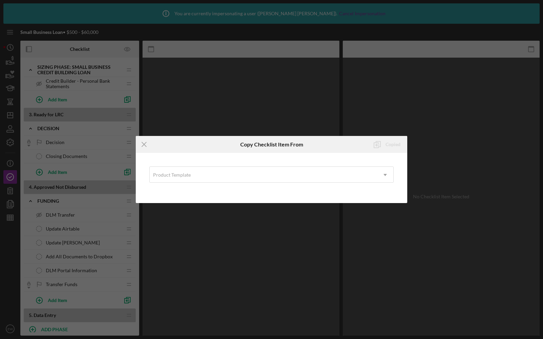
scroll to position [0, 0]
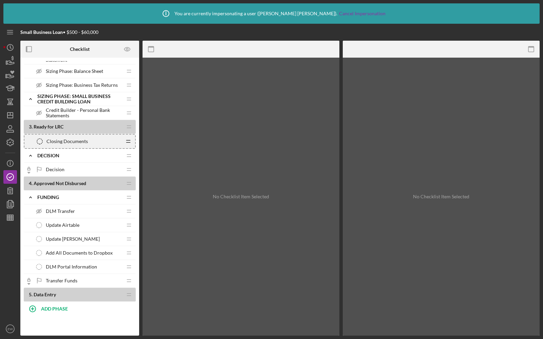
scroll to position [365, 0]
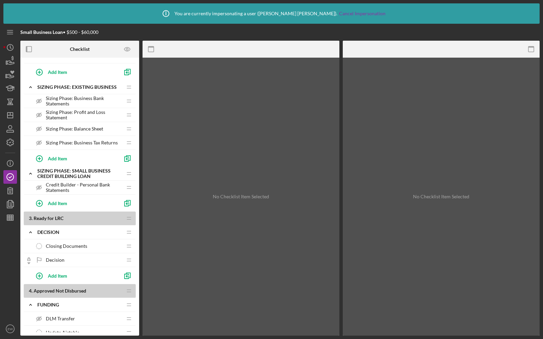
click at [53, 247] on div "Closing Documents Closing Documents" at bounding box center [77, 246] width 90 height 14
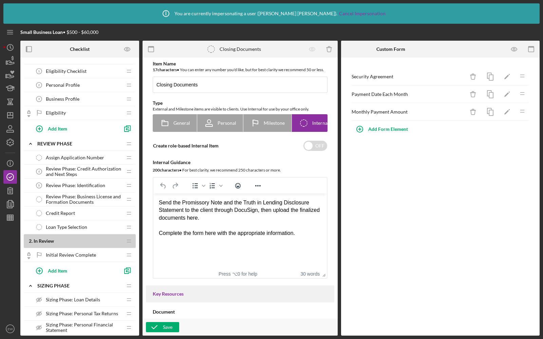
scroll to position [23, 0]
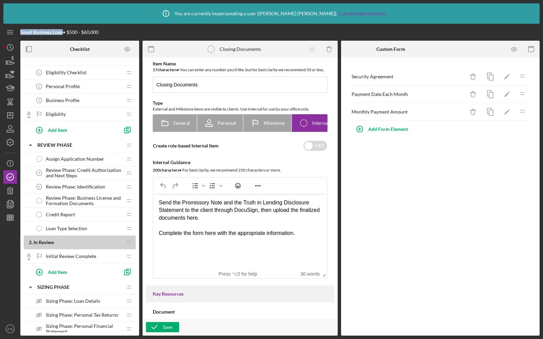
drag, startPoint x: 62, startPoint y: 33, endPoint x: 21, endPoint y: 31, distance: 41.1
click at [21, 31] on b "Small Business Loan" at bounding box center [41, 32] width 42 height 6
click at [161, 36] on div "Small Business Loan • $500 - $60,000" at bounding box center [106, 32] width 173 height 17
click at [12, 159] on icon "Icon/Info" at bounding box center [10, 163] width 17 height 17
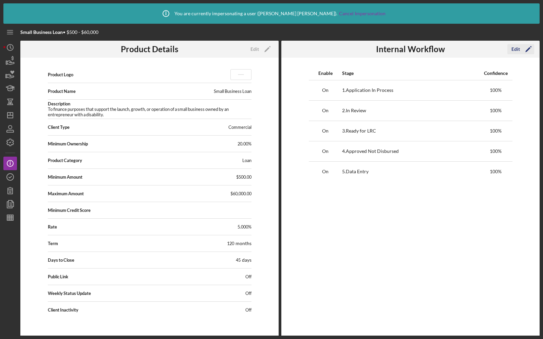
click at [517, 45] on div "Edit" at bounding box center [515, 49] width 8 height 10
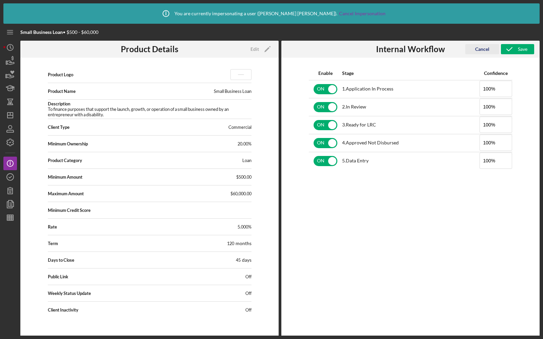
click at [473, 51] on button "Cancel" at bounding box center [482, 49] width 34 height 10
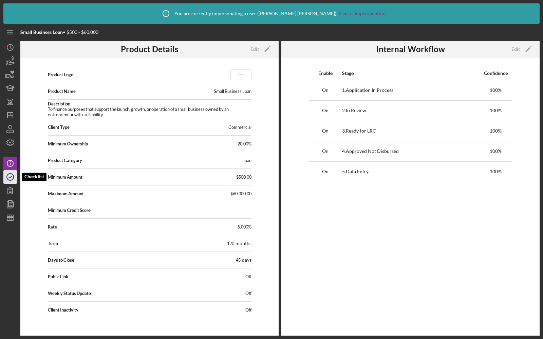
click at [11, 177] on polyline "button" at bounding box center [10, 177] width 3 height 2
